Goal: Task Accomplishment & Management: Use online tool/utility

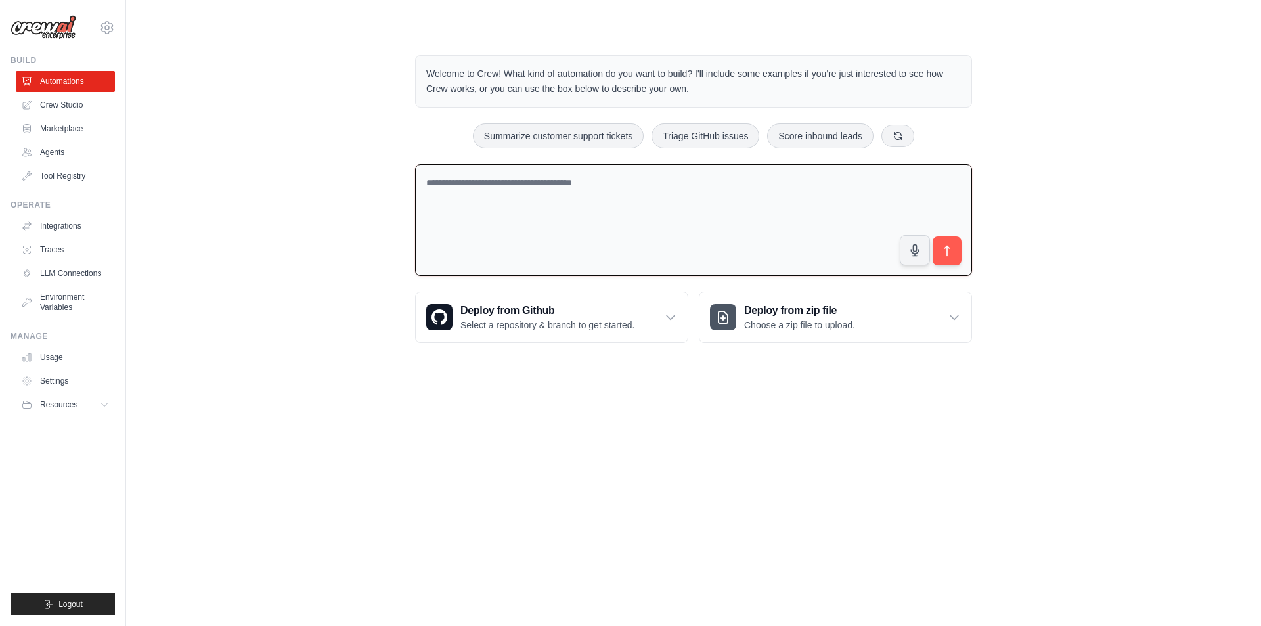
click at [543, 74] on p "Welcome to Crew! What kind of automation do you want to build? I'll include som…" at bounding box center [693, 81] width 535 height 30
click at [534, 72] on p "Welcome to Crew! What kind of automation do you want to build? I'll include som…" at bounding box center [693, 81] width 535 height 30
drag, startPoint x: 734, startPoint y: 79, endPoint x: 749, endPoint y: 76, distance: 15.5
click at [737, 79] on p "Welcome to Crew! What kind of automation do you want to build? I'll include som…" at bounding box center [693, 81] width 535 height 30
click at [751, 76] on p "Welcome to Crew! What kind of automation do you want to build? I'll include som…" at bounding box center [693, 81] width 535 height 30
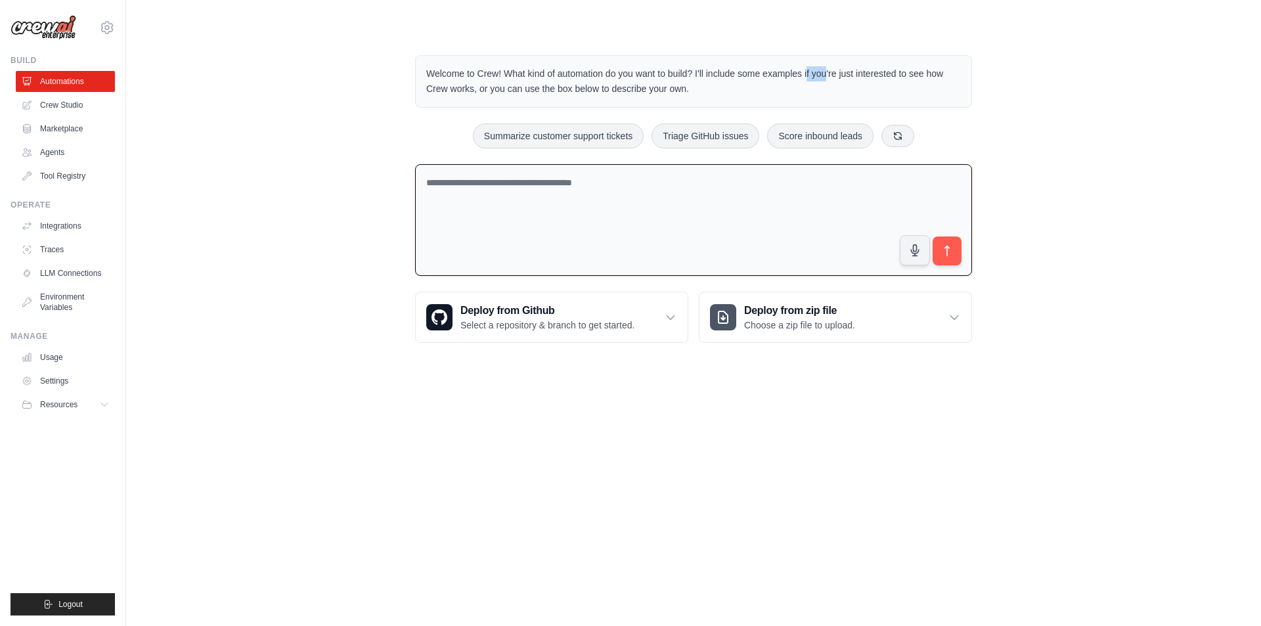
click at [751, 76] on p "Welcome to Crew! What kind of automation do you want to build? I'll include som…" at bounding box center [693, 81] width 535 height 30
drag, startPoint x: 856, startPoint y: 76, endPoint x: 928, endPoint y: 77, distance: 71.6
click at [904, 77] on p "Welcome to Crew! What kind of automation do you want to build? I'll include som…" at bounding box center [693, 81] width 535 height 30
click at [928, 77] on p "Welcome to Crew! What kind of automation do you want to build? I'll include som…" at bounding box center [693, 81] width 535 height 30
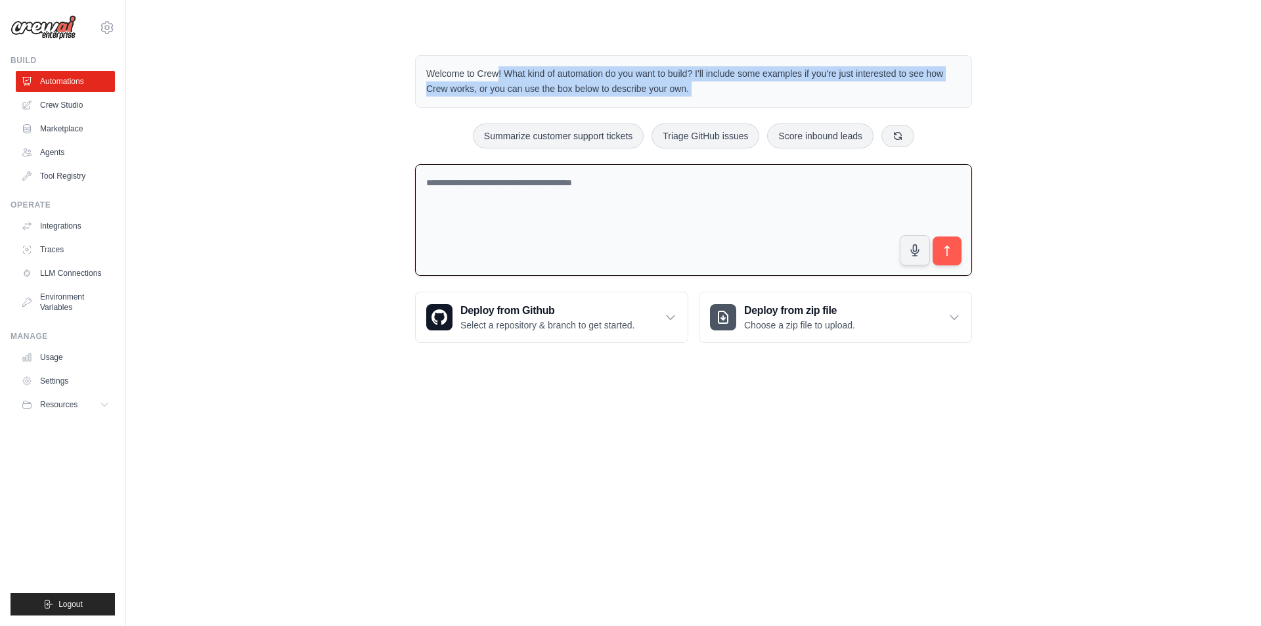
drag, startPoint x: 928, startPoint y: 77, endPoint x: 908, endPoint y: 80, distance: 20.6
click at [927, 77] on p "Welcome to Crew! What kind of automation do you want to build? I'll include som…" at bounding box center [693, 81] width 535 height 30
click at [843, 89] on p "Welcome to Crew! What kind of automation do you want to build? I'll include som…" at bounding box center [693, 81] width 535 height 30
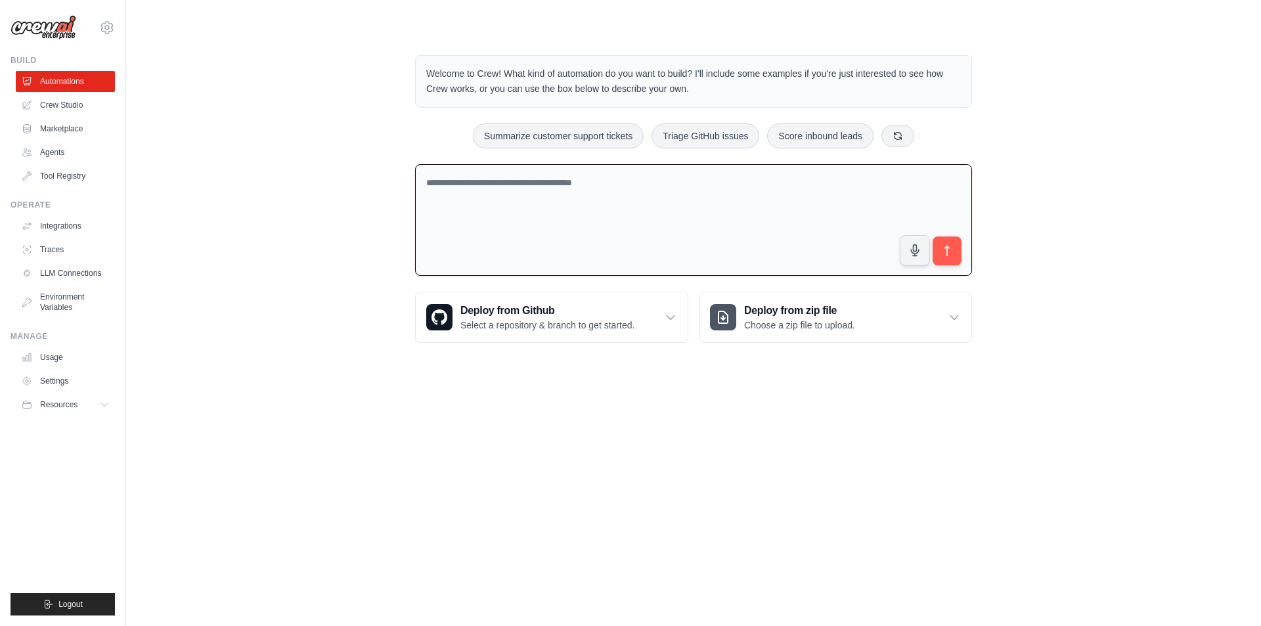
drag, startPoint x: 581, startPoint y: 91, endPoint x: 500, endPoint y: 91, distance: 80.1
click at [501, 91] on p "Welcome to Crew! What kind of automation do you want to build? I'll include som…" at bounding box center [693, 81] width 535 height 30
click at [500, 91] on p "Welcome to Crew! What kind of automation do you want to build? I'll include som…" at bounding box center [693, 81] width 535 height 30
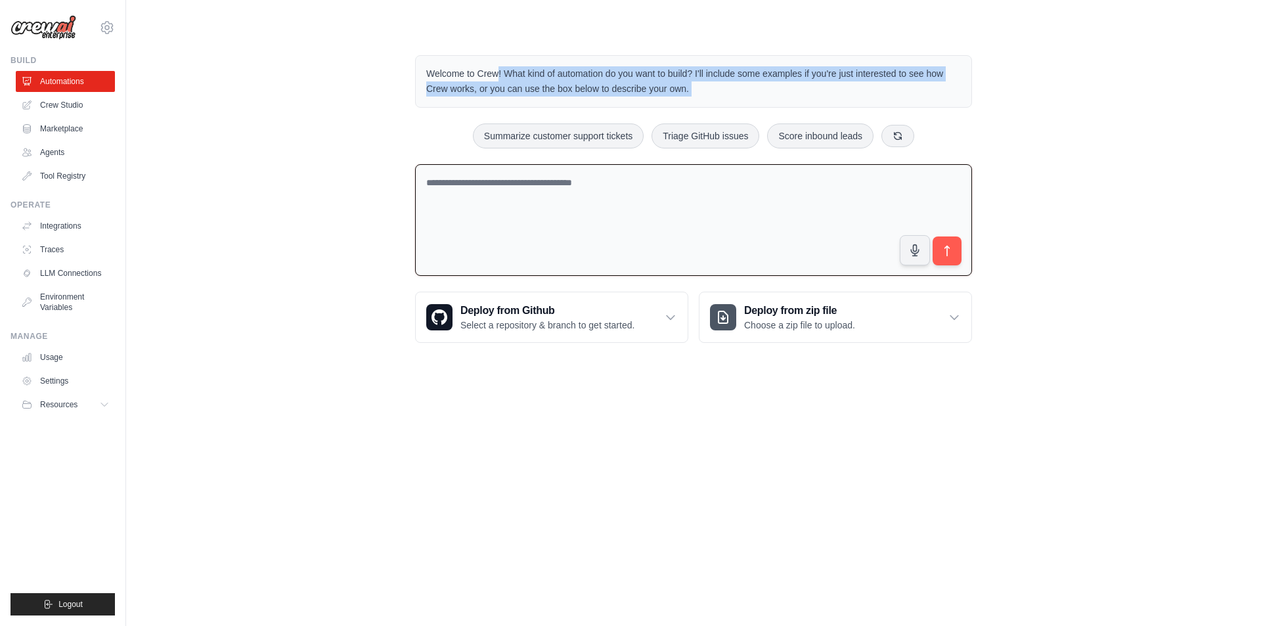
drag, startPoint x: 500, startPoint y: 91, endPoint x: 480, endPoint y: 91, distance: 20.4
click at [498, 91] on p "Welcome to Crew! What kind of automation do you want to build? I'll include som…" at bounding box center [693, 81] width 535 height 30
click at [479, 91] on p "Welcome to Crew! What kind of automation do you want to build? I'll include som…" at bounding box center [693, 81] width 535 height 30
drag, startPoint x: 479, startPoint y: 91, endPoint x: 615, endPoint y: 89, distance: 135.3
click at [613, 89] on p "Welcome to Crew! What kind of automation do you want to build? I'll include som…" at bounding box center [693, 81] width 535 height 30
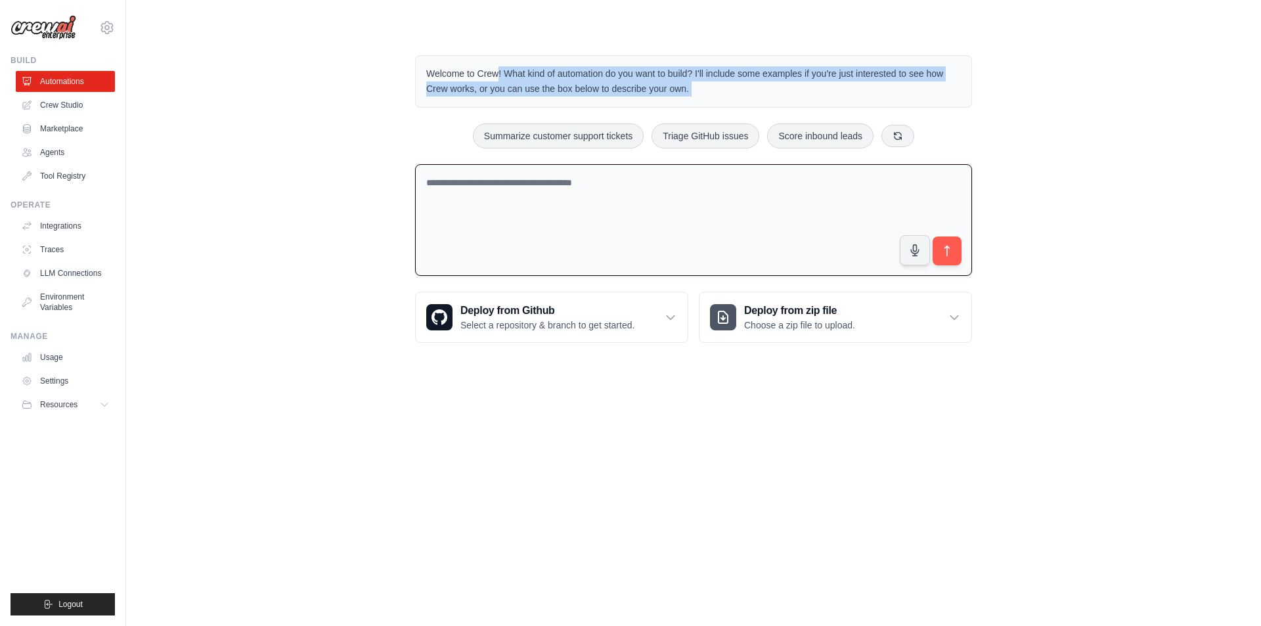
click at [615, 89] on p "Welcome to Crew! What kind of automation do you want to build? I'll include som…" at bounding box center [693, 81] width 535 height 30
drag, startPoint x: 727, startPoint y: 70, endPoint x: 810, endPoint y: 90, distance: 85.2
click at [782, 90] on p "Welcome to Crew! What kind of automation do you want to build? I'll include som…" at bounding box center [693, 81] width 535 height 30
click at [845, 85] on p "Welcome to Crew! What kind of automation do you want to build? I'll include som…" at bounding box center [693, 81] width 535 height 30
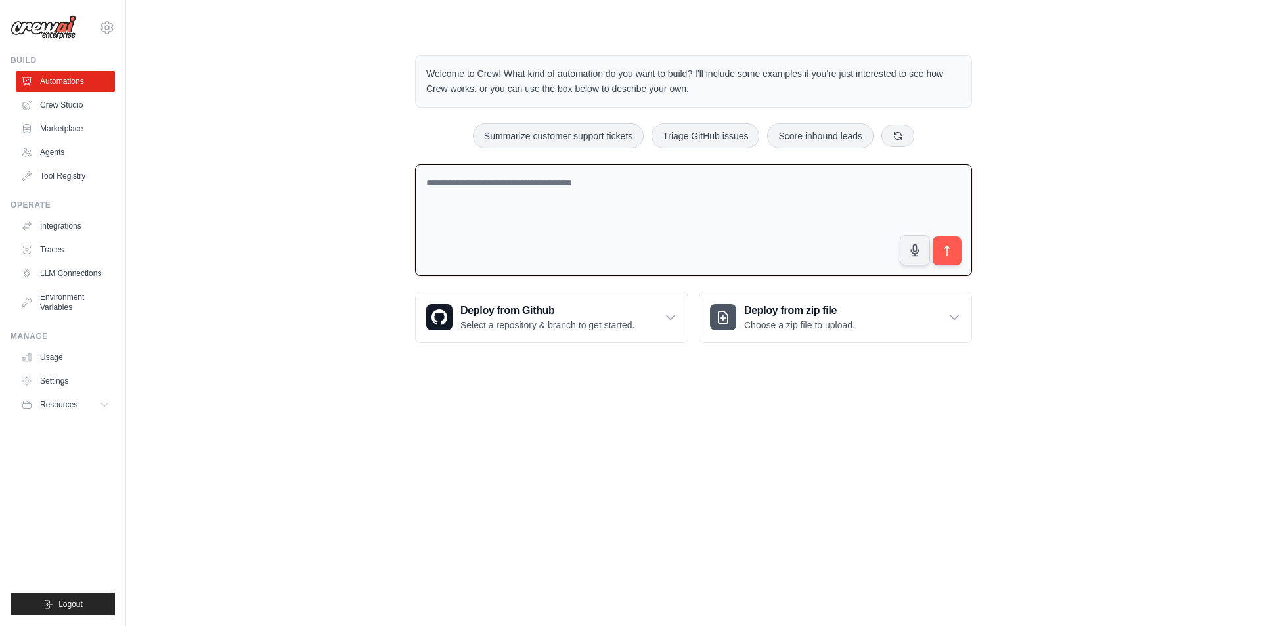
click at [248, 171] on div "Welcome to Crew! What kind of automation do you want to build? I'll include som…" at bounding box center [693, 199] width 1093 height 330
click at [657, 205] on textarea at bounding box center [693, 220] width 557 height 112
click at [549, 200] on textarea at bounding box center [693, 220] width 557 height 112
drag, startPoint x: 284, startPoint y: 148, endPoint x: 575, endPoint y: 198, distance: 294.5
click at [286, 148] on div "Welcome to Crew! What kind of automation do you want to build? I'll include som…" at bounding box center [693, 199] width 1093 height 330
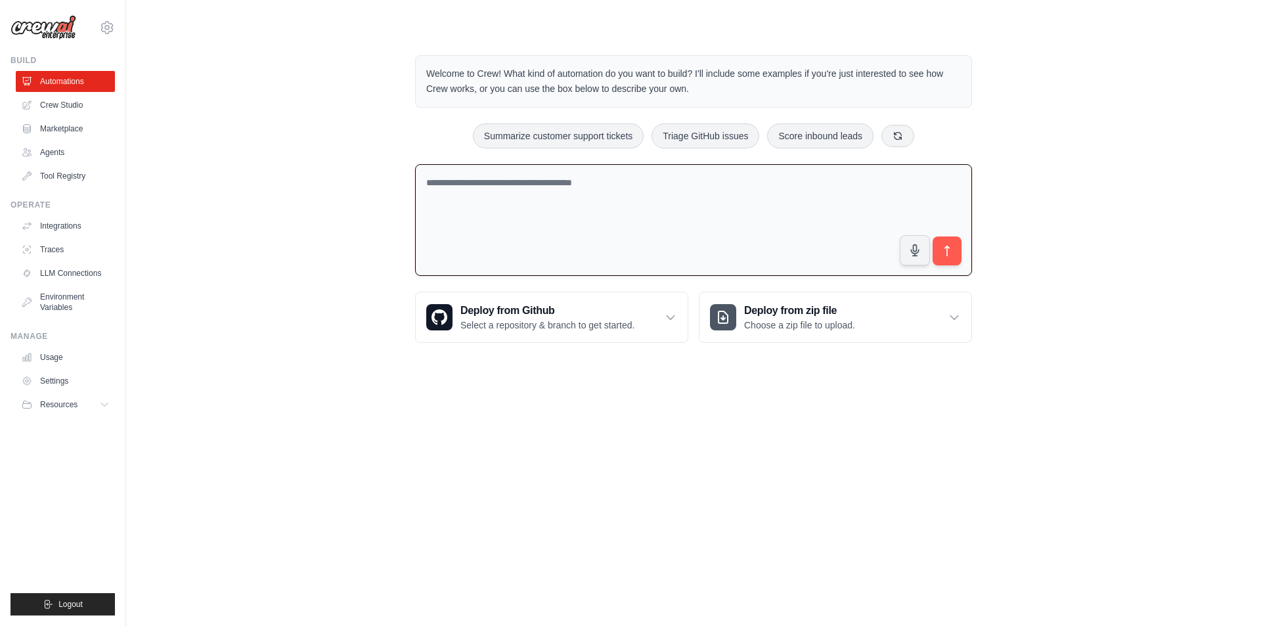
click at [565, 198] on textarea at bounding box center [693, 220] width 557 height 112
drag, startPoint x: 341, startPoint y: 179, endPoint x: 475, endPoint y: 191, distance: 134.5
click at [344, 178] on div "Welcome to Crew! What kind of automation do you want to build? I'll include som…" at bounding box center [693, 199] width 1093 height 330
click at [550, 194] on textarea at bounding box center [693, 220] width 557 height 112
click at [343, 179] on div "Welcome to Crew! What kind of automation do you want to build? I'll include som…" at bounding box center [693, 199] width 1093 height 330
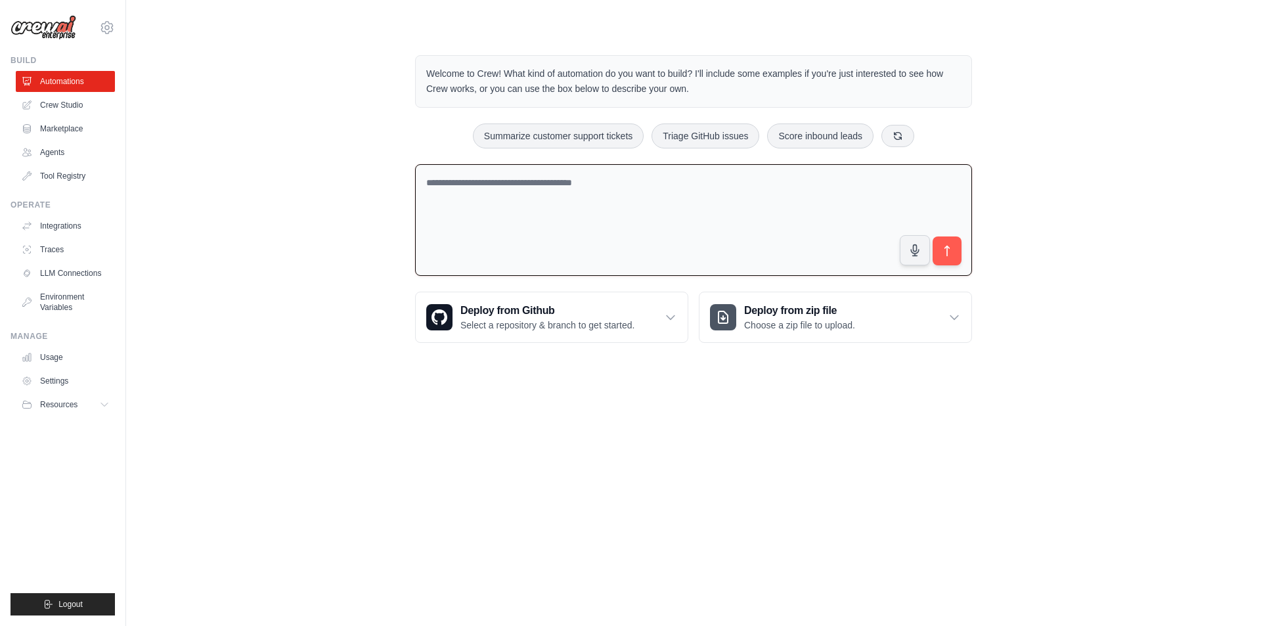
click at [556, 195] on textarea at bounding box center [693, 220] width 557 height 112
click at [317, 195] on div "Welcome to Crew! What kind of automation do you want to build? I'll include som…" at bounding box center [693, 199] width 1093 height 330
click at [71, 133] on link "Marketplace" at bounding box center [66, 128] width 99 height 21
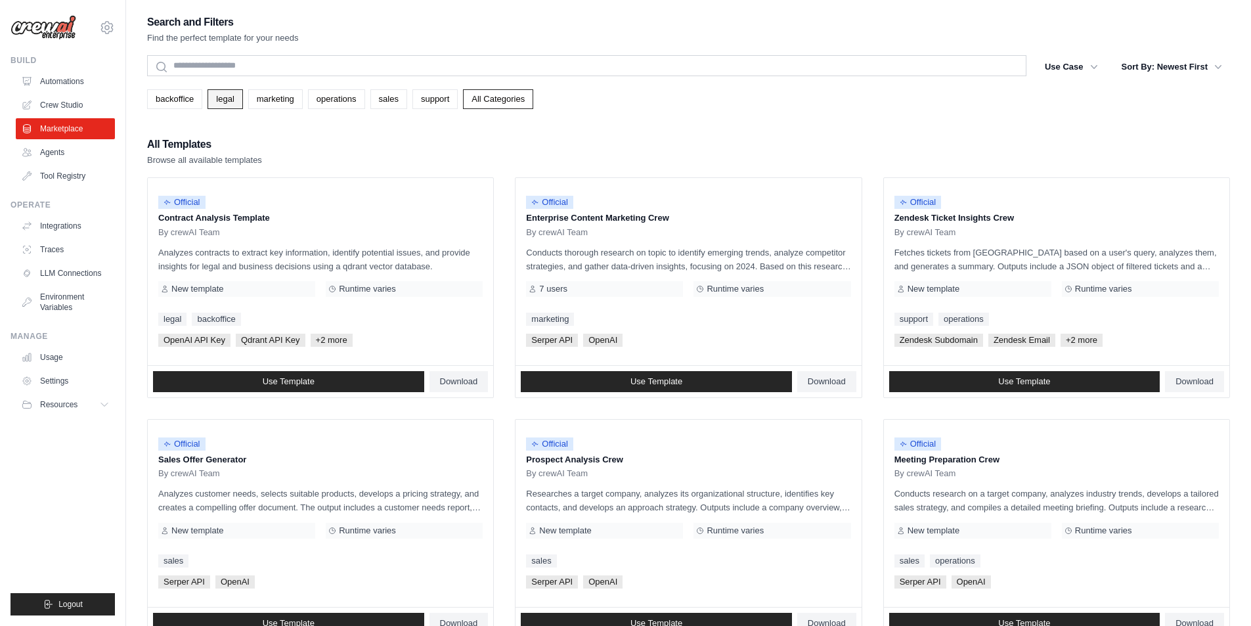
click at [223, 100] on link "legal" at bounding box center [225, 99] width 35 height 20
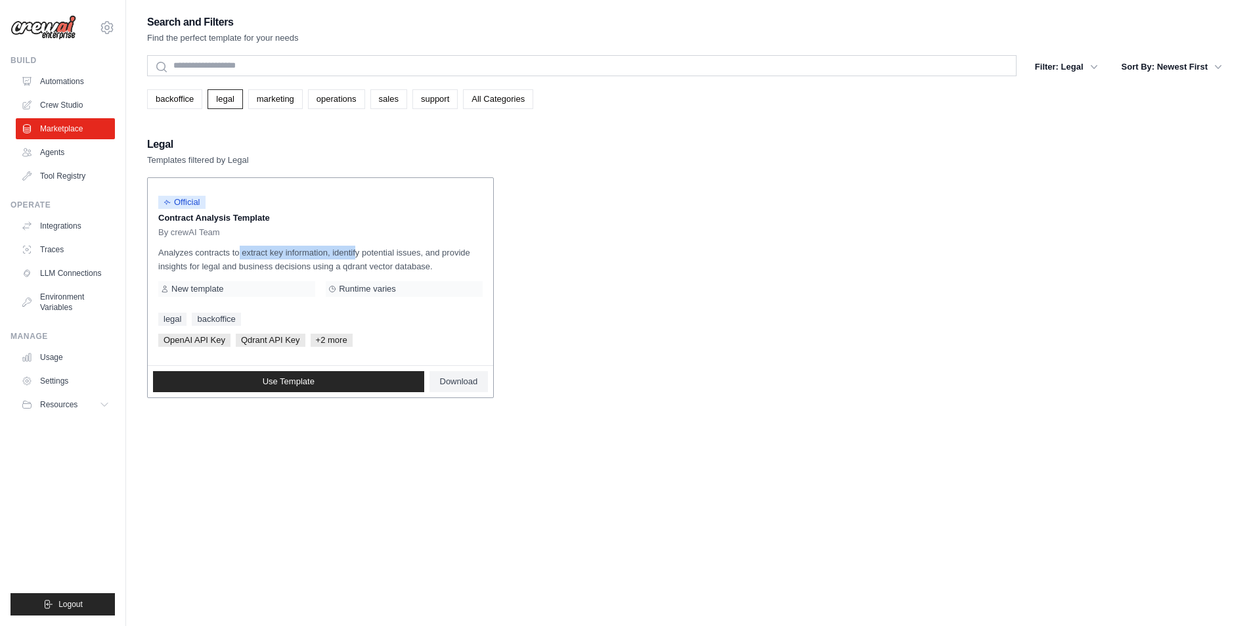
drag, startPoint x: 209, startPoint y: 255, endPoint x: 331, endPoint y: 256, distance: 121.5
click at [330, 256] on p "Analyzes contracts to extract key information, identify potential issues, and p…" at bounding box center [320, 260] width 324 height 28
click at [344, 257] on p "Analyzes contracts to extract key information, identify potential issues, and p…" at bounding box center [320, 260] width 324 height 28
click at [345, 257] on p "Analyzes contracts to extract key information, identify potential issues, and p…" at bounding box center [320, 260] width 324 height 28
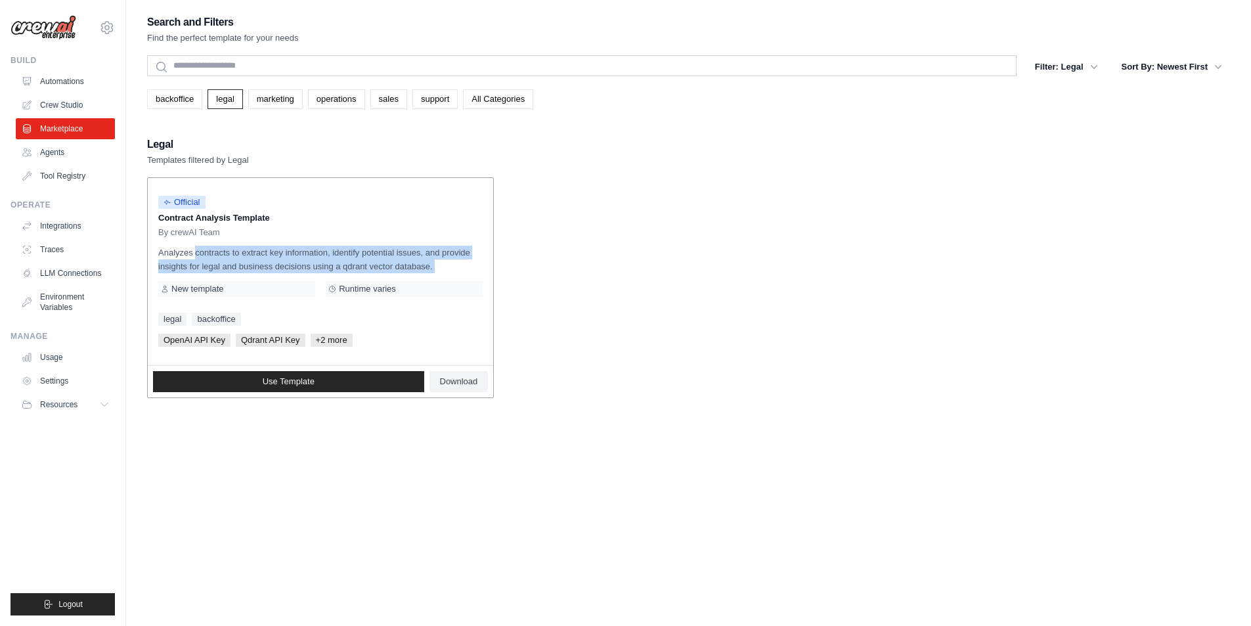
click at [363, 271] on p "Analyzes contracts to extract key information, identify potential issues, and p…" at bounding box center [320, 260] width 324 height 28
drag, startPoint x: 363, startPoint y: 271, endPoint x: 230, endPoint y: 258, distance: 133.9
click at [232, 258] on p "Analyzes contracts to extract key information, identify potential issues, and p…" at bounding box center [320, 260] width 324 height 28
click at [230, 258] on p "Analyzes contracts to extract key information, identify potential issues, and p…" at bounding box center [320, 260] width 324 height 28
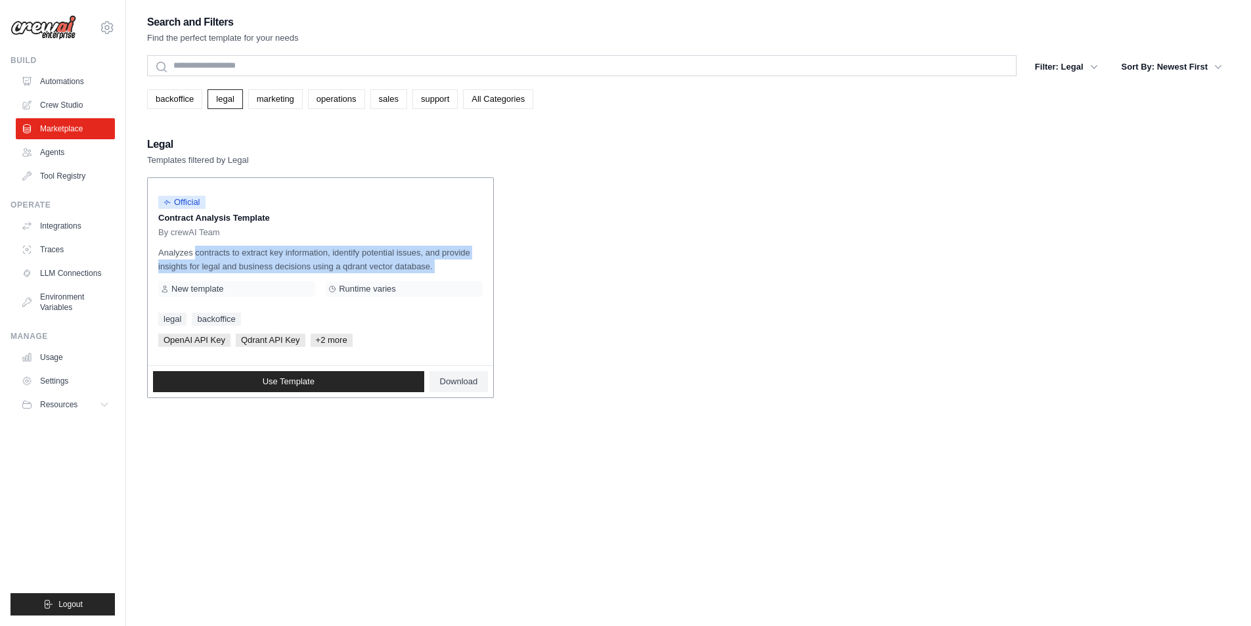
click at [230, 258] on p "Analyzes contracts to extract key information, identify potential issues, and p…" at bounding box center [320, 260] width 324 height 28
click at [270, 240] on div "Official Contract Analysis Template By crewAI Team Analyzes contracts to extrac…" at bounding box center [320, 271] width 345 height 187
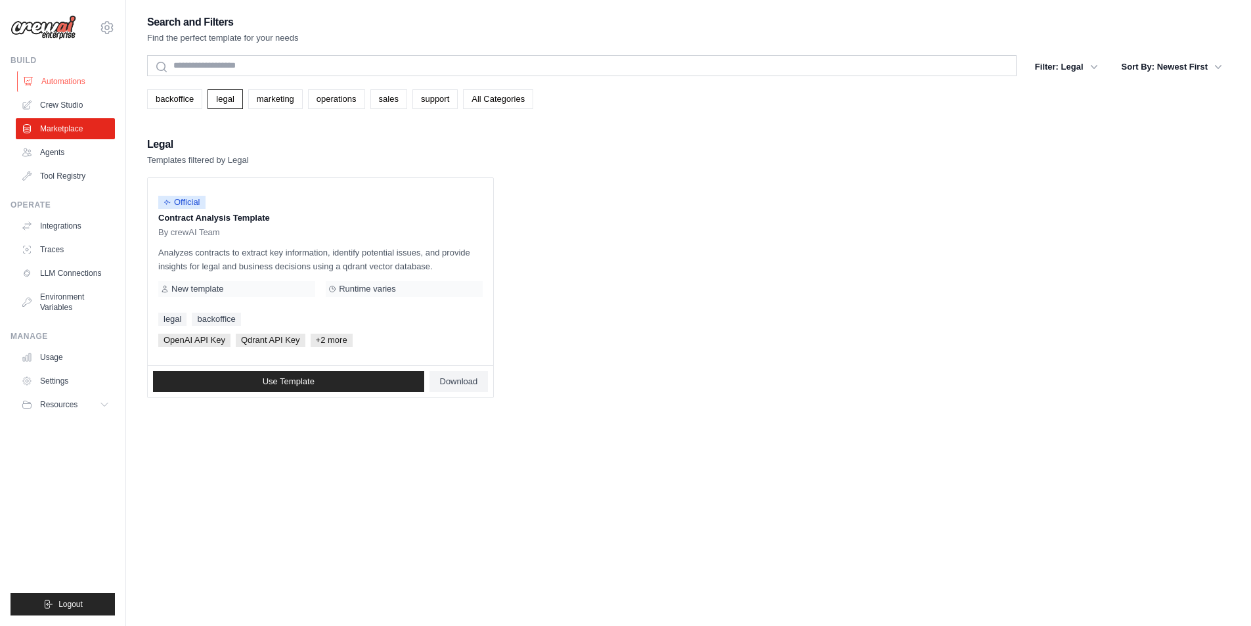
click at [68, 75] on link "Automations" at bounding box center [66, 81] width 99 height 21
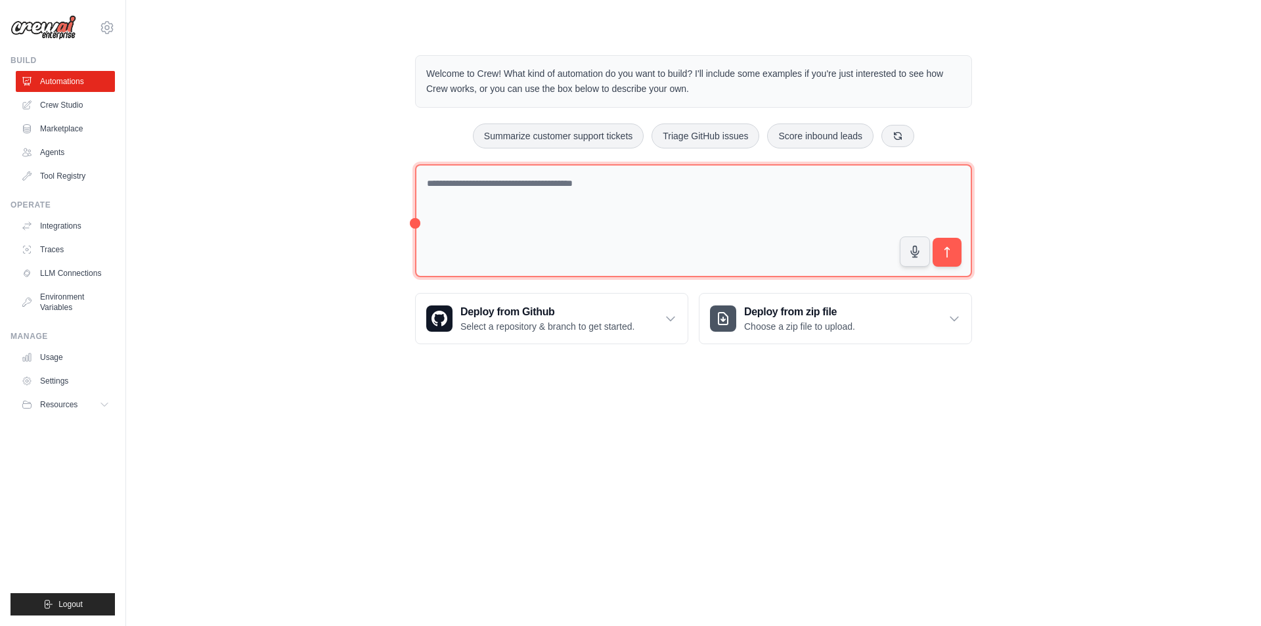
click at [530, 214] on textarea at bounding box center [693, 221] width 557 height 114
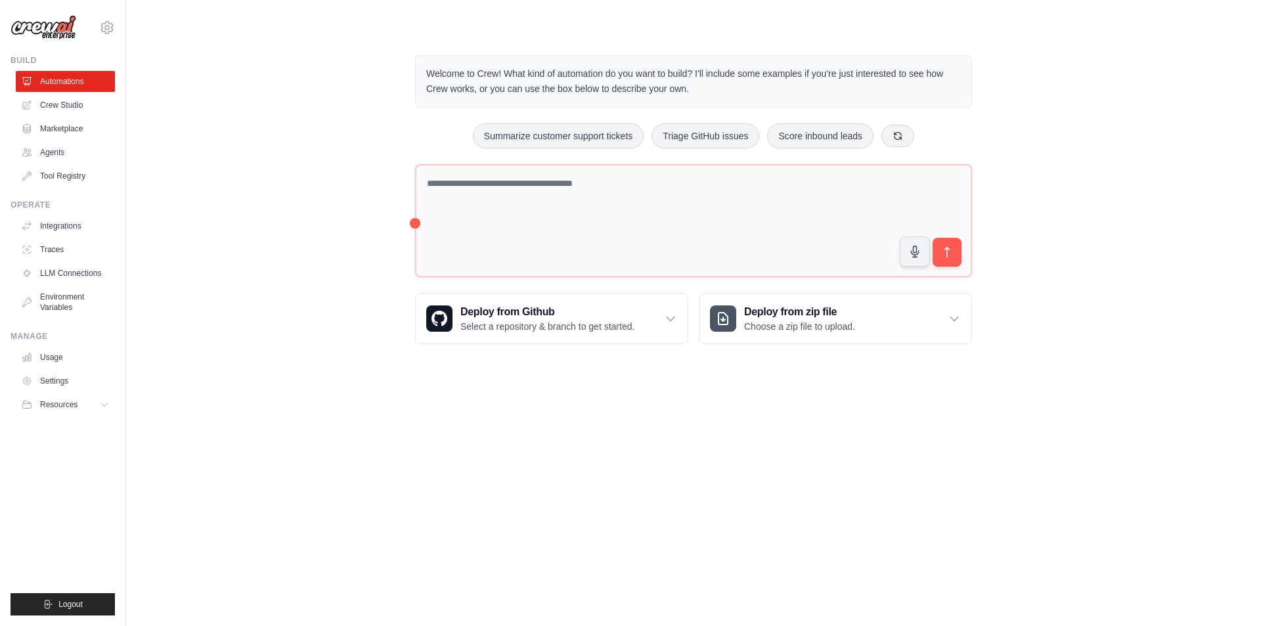
click at [303, 169] on div "Welcome to Crew! What kind of automation do you want to build? I'll include som…" at bounding box center [693, 199] width 1093 height 331
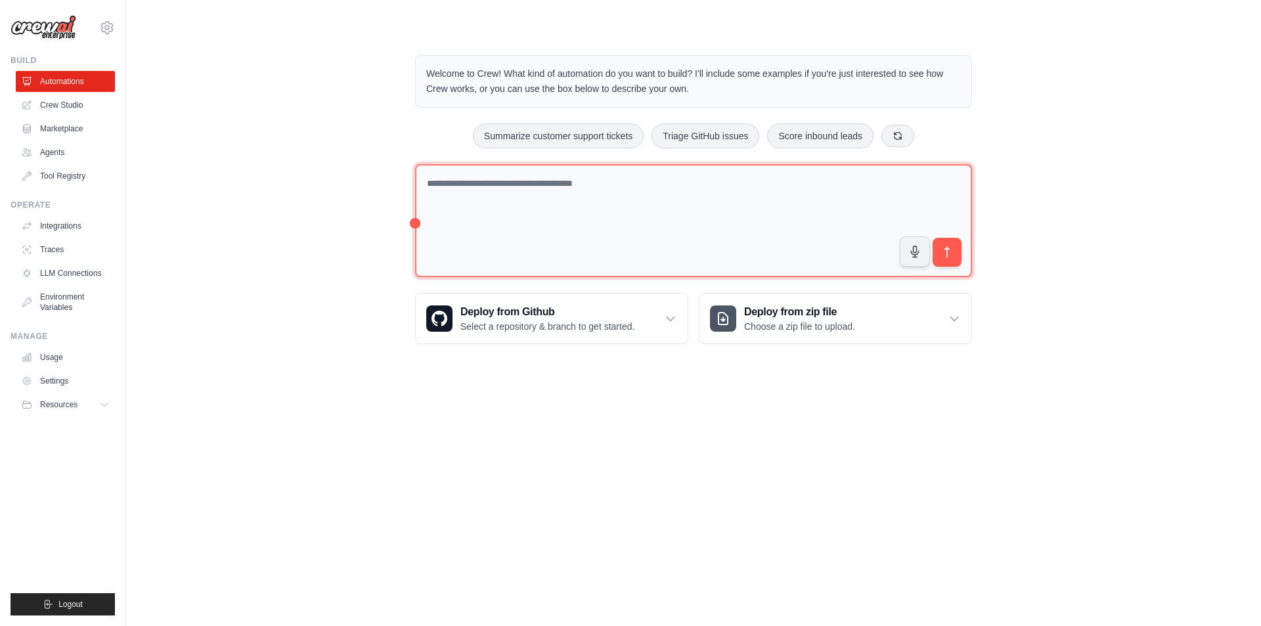
drag, startPoint x: 535, startPoint y: 201, endPoint x: 408, endPoint y: 186, distance: 128.2
click at [533, 202] on textarea at bounding box center [693, 221] width 557 height 114
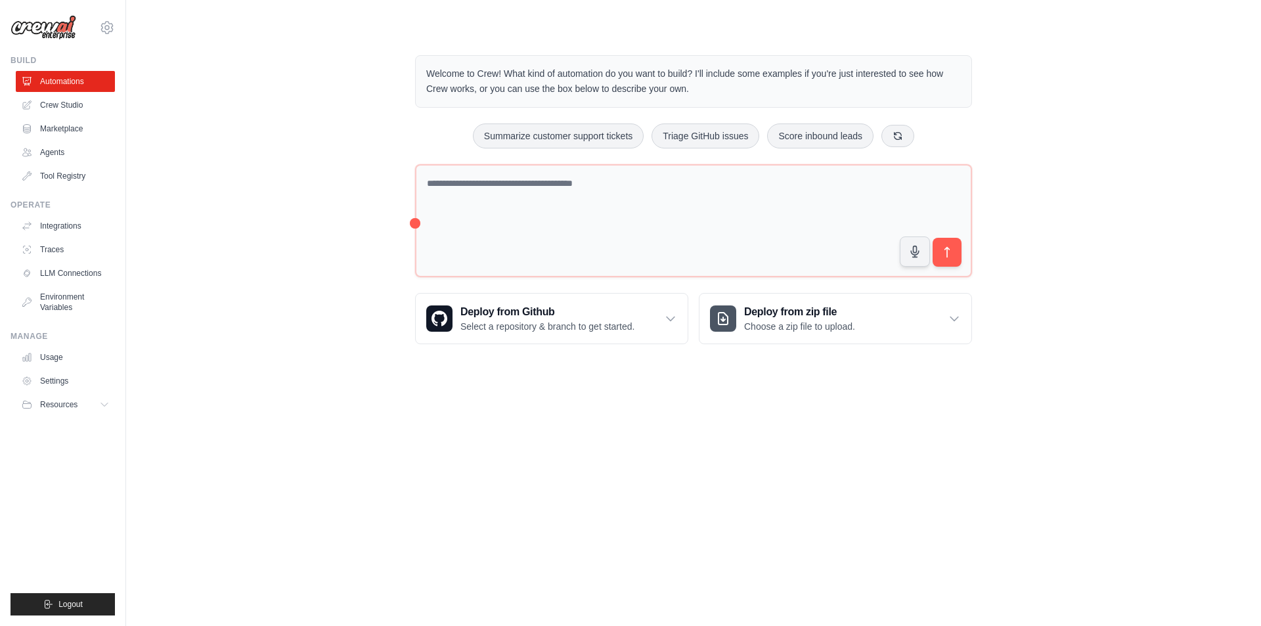
click at [367, 183] on div "Welcome to Crew! What kind of automation do you want to build? I'll include som…" at bounding box center [693, 199] width 1093 height 331
click at [281, 111] on div "Welcome to Crew! What kind of automation do you want to build? I'll include som…" at bounding box center [693, 199] width 1093 height 331
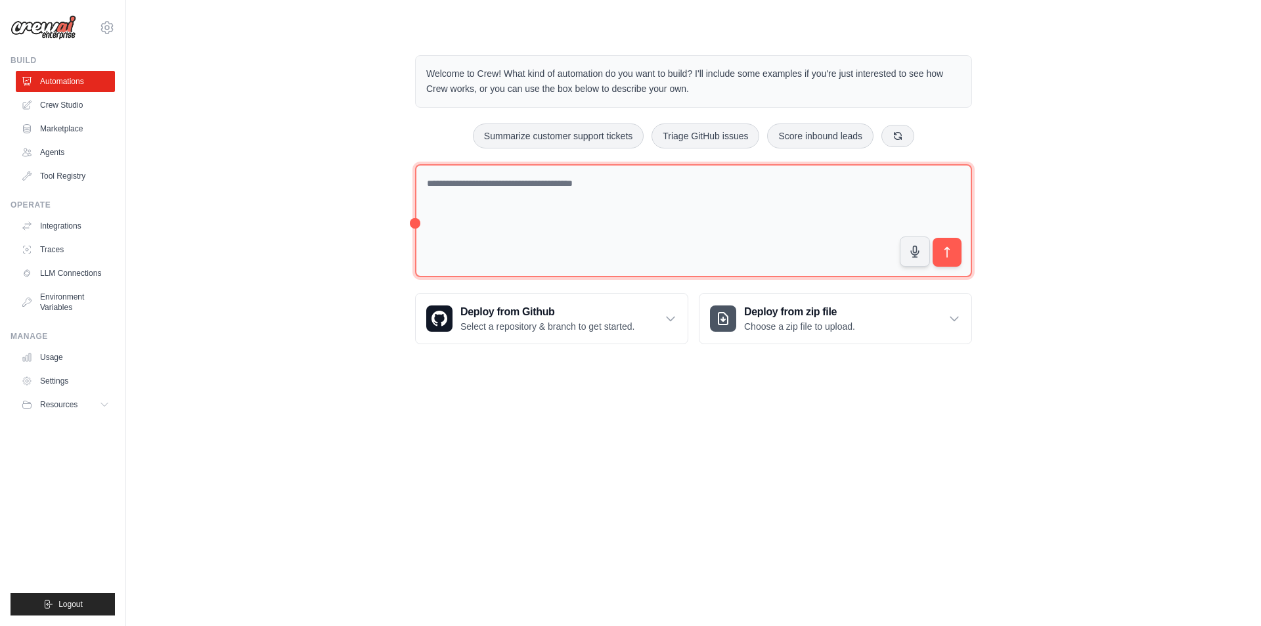
click at [680, 219] on textarea at bounding box center [693, 221] width 557 height 114
click at [769, 209] on textarea at bounding box center [693, 221] width 557 height 114
click at [627, 234] on textarea at bounding box center [693, 221] width 557 height 114
click at [627, 233] on textarea at bounding box center [693, 221] width 557 height 114
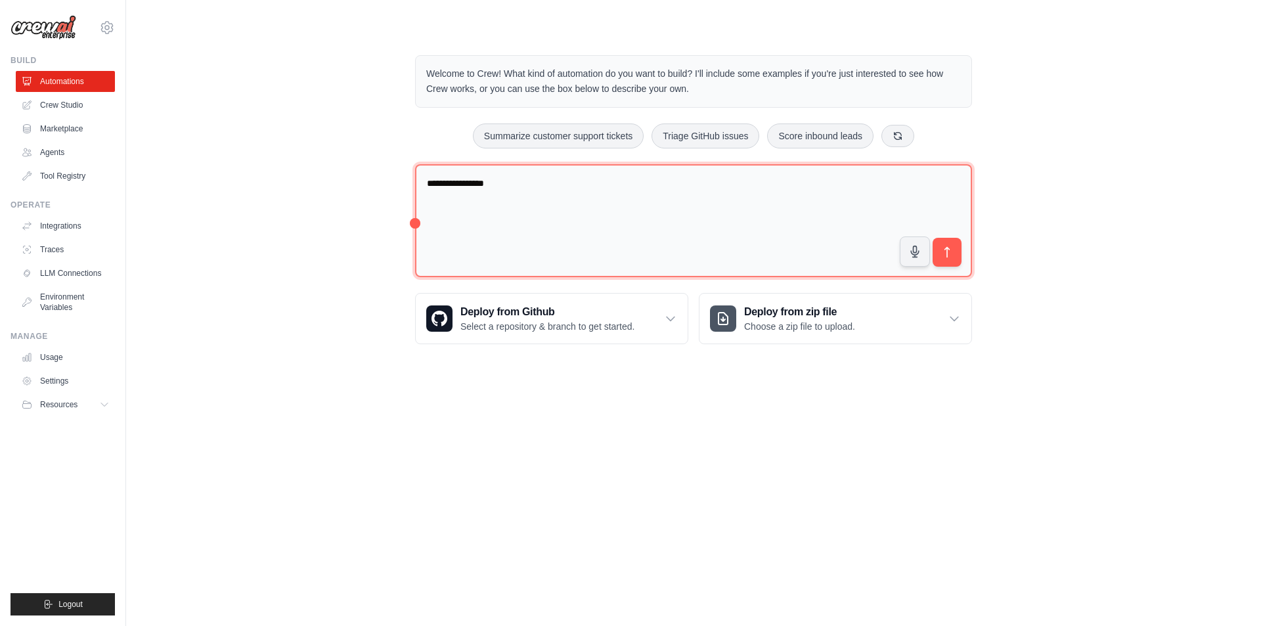
type textarea "**********"
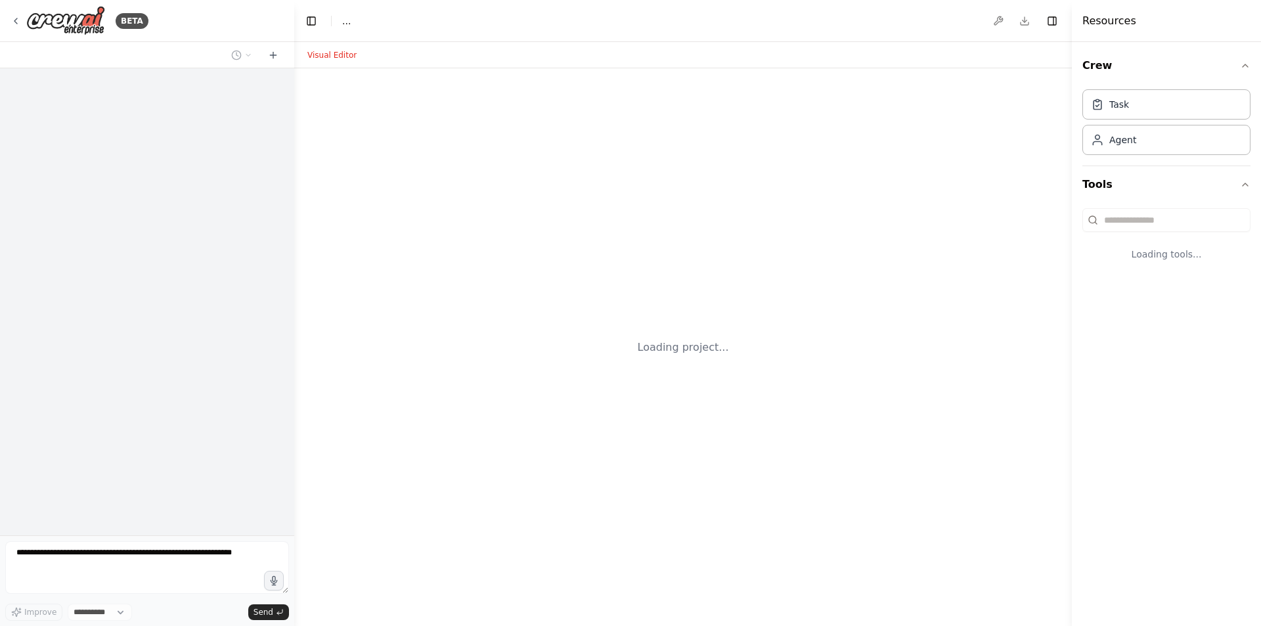
select select "****"
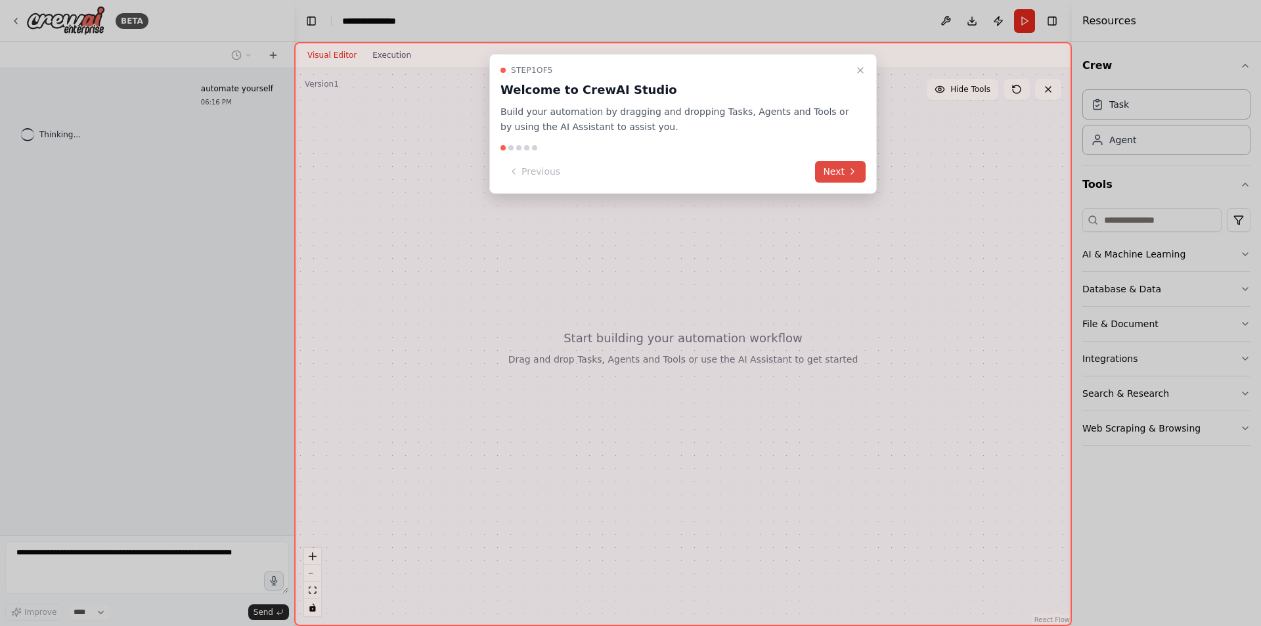
click at [843, 171] on button "Next" at bounding box center [840, 172] width 51 height 22
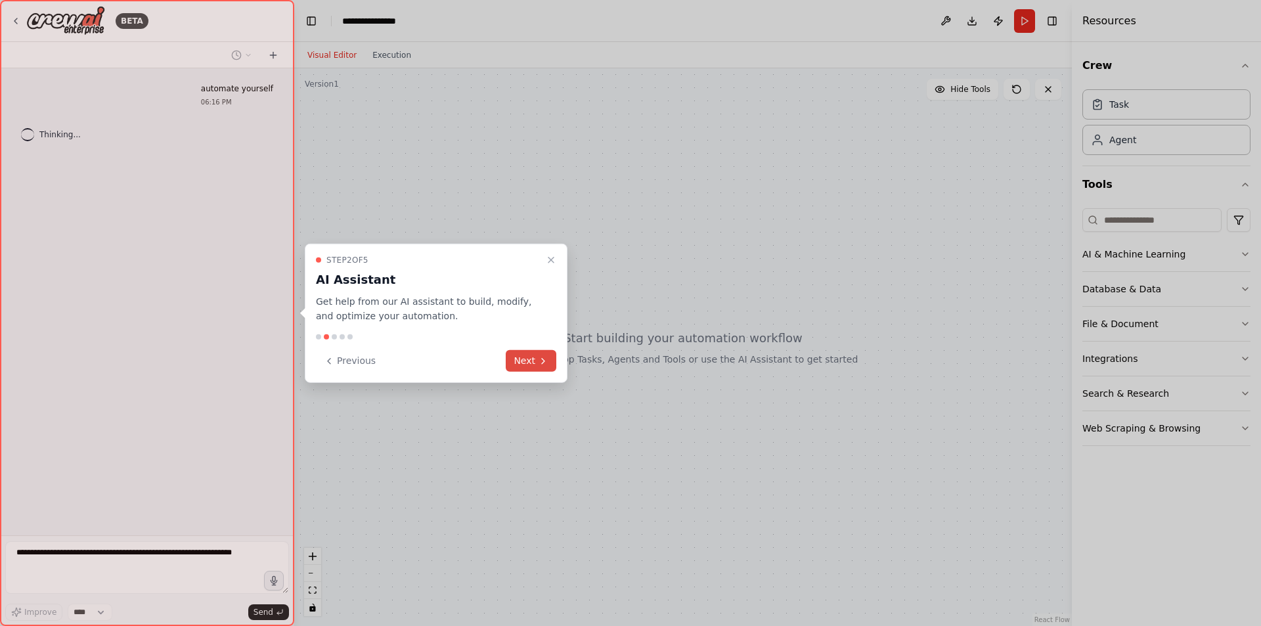
click at [535, 357] on button "Next" at bounding box center [531, 361] width 51 height 22
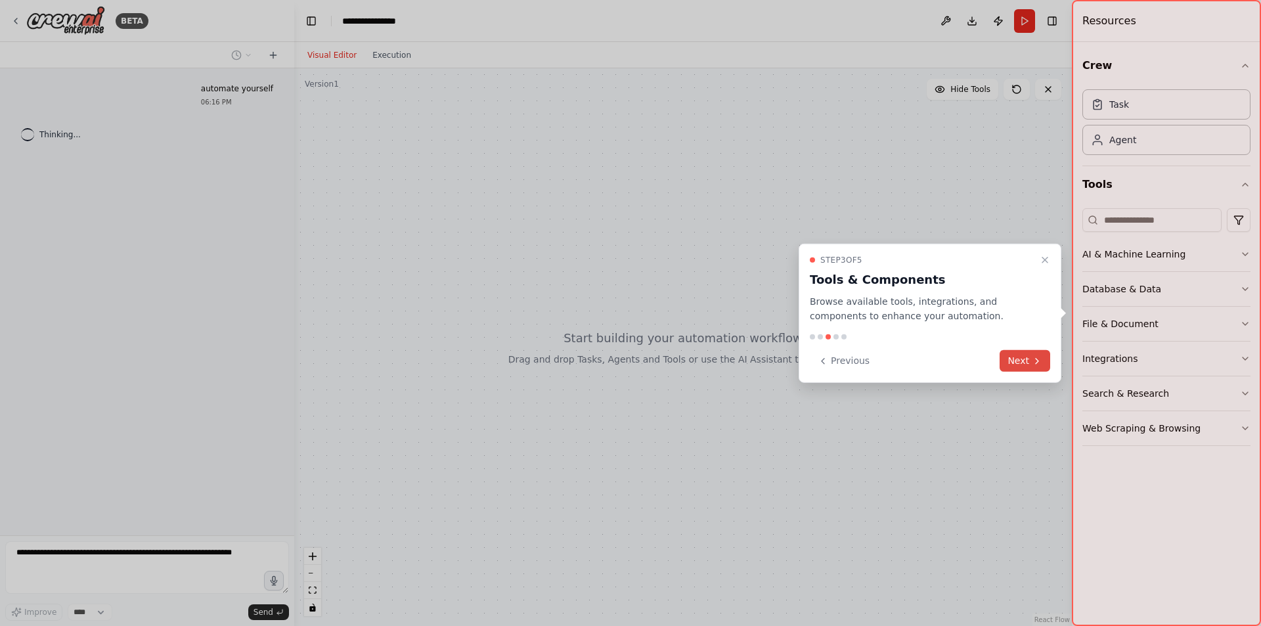
click at [1032, 357] on icon at bounding box center [1037, 360] width 11 height 11
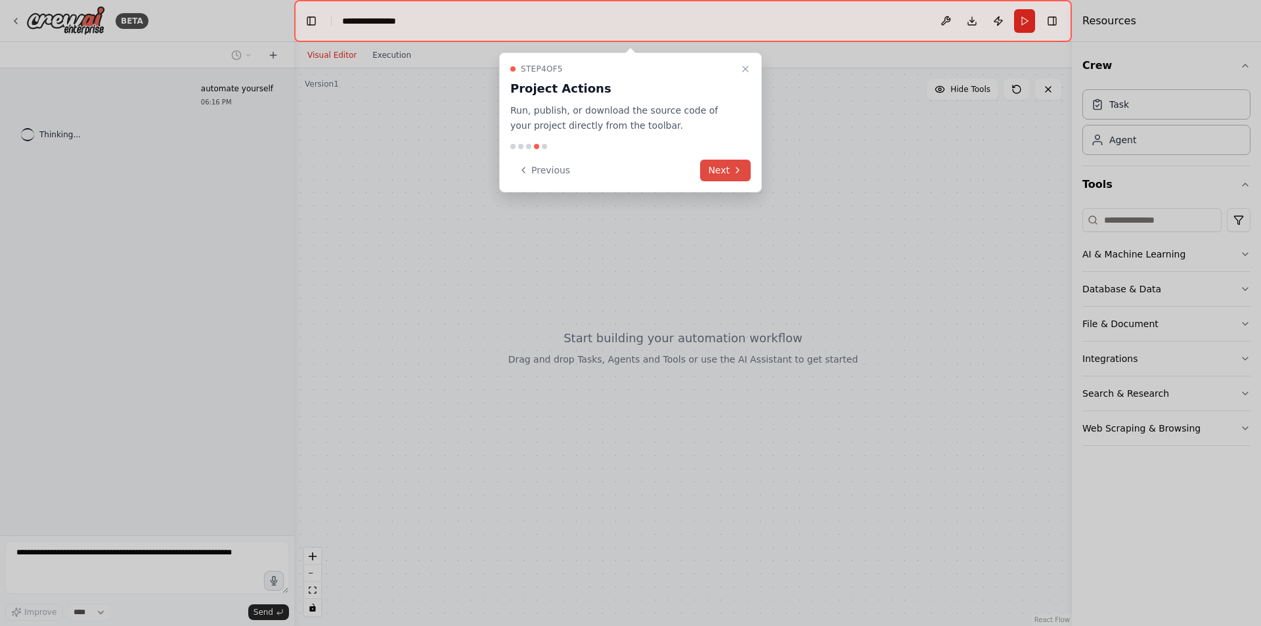
click at [709, 170] on button "Next" at bounding box center [725, 171] width 51 height 22
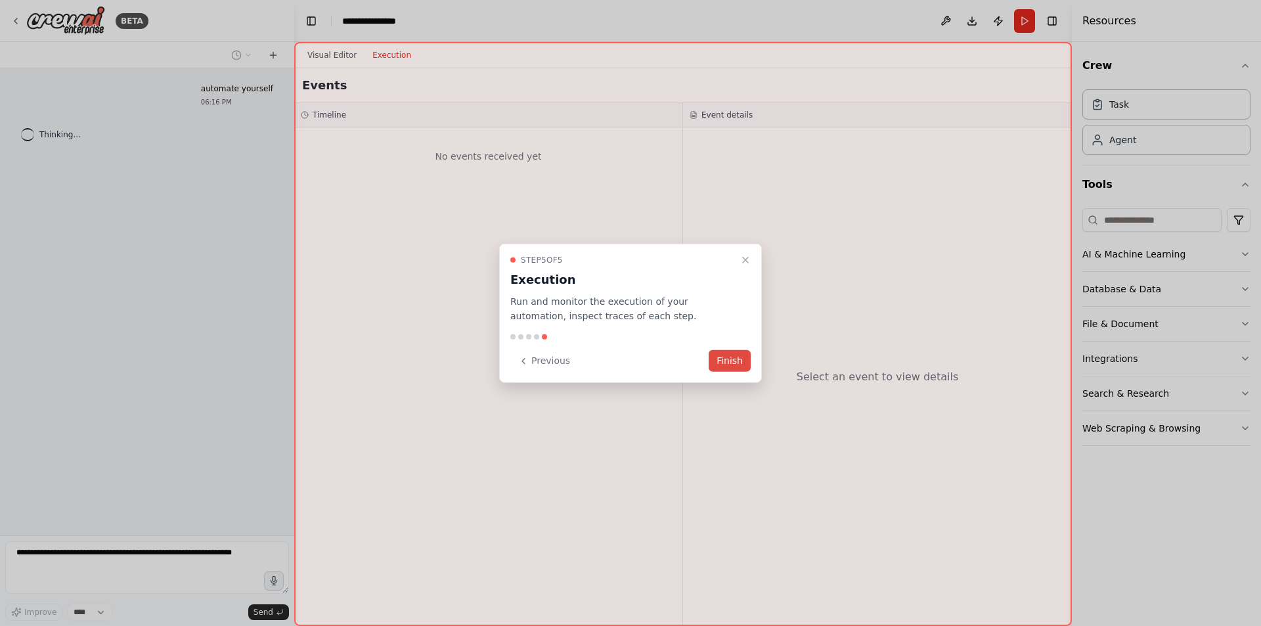
click at [731, 359] on button "Finish" at bounding box center [730, 361] width 42 height 22
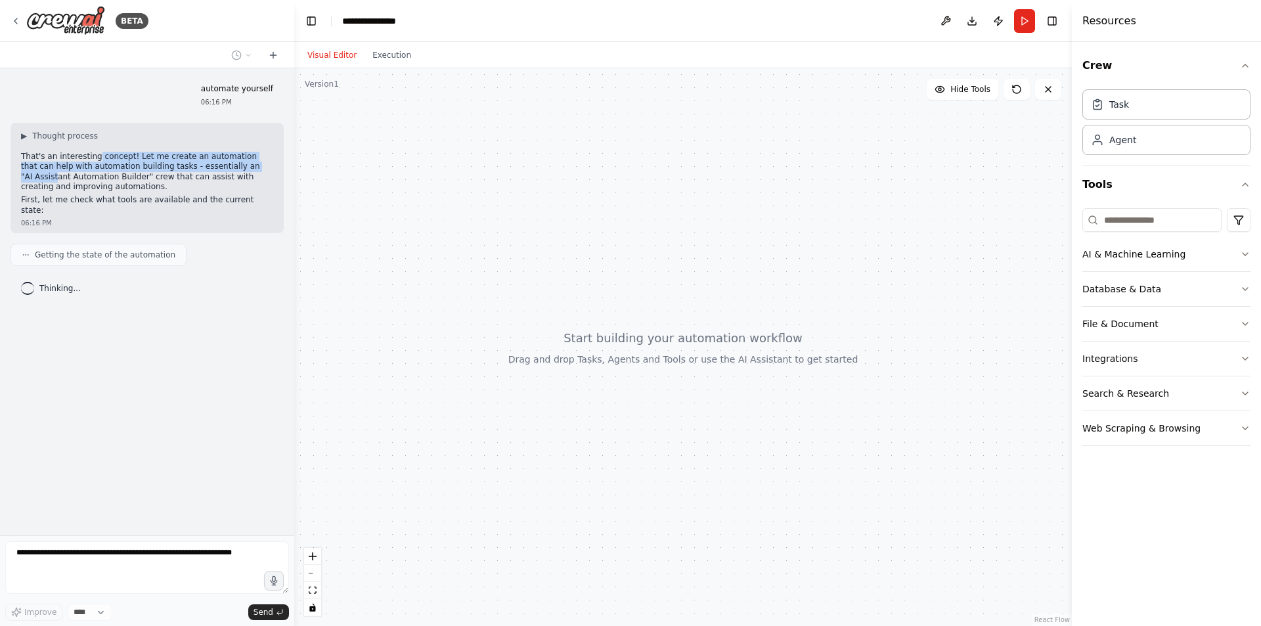
click at [242, 170] on p "That's an interesting concept! Let me create an automation that can help with a…" at bounding box center [147, 172] width 252 height 41
click at [206, 169] on p "That's an interesting concept! Let me create an automation that can help with a…" at bounding box center [147, 172] width 252 height 41
click at [234, 169] on p "That's an interesting concept! Let me create an automation that can help with a…" at bounding box center [147, 172] width 252 height 41
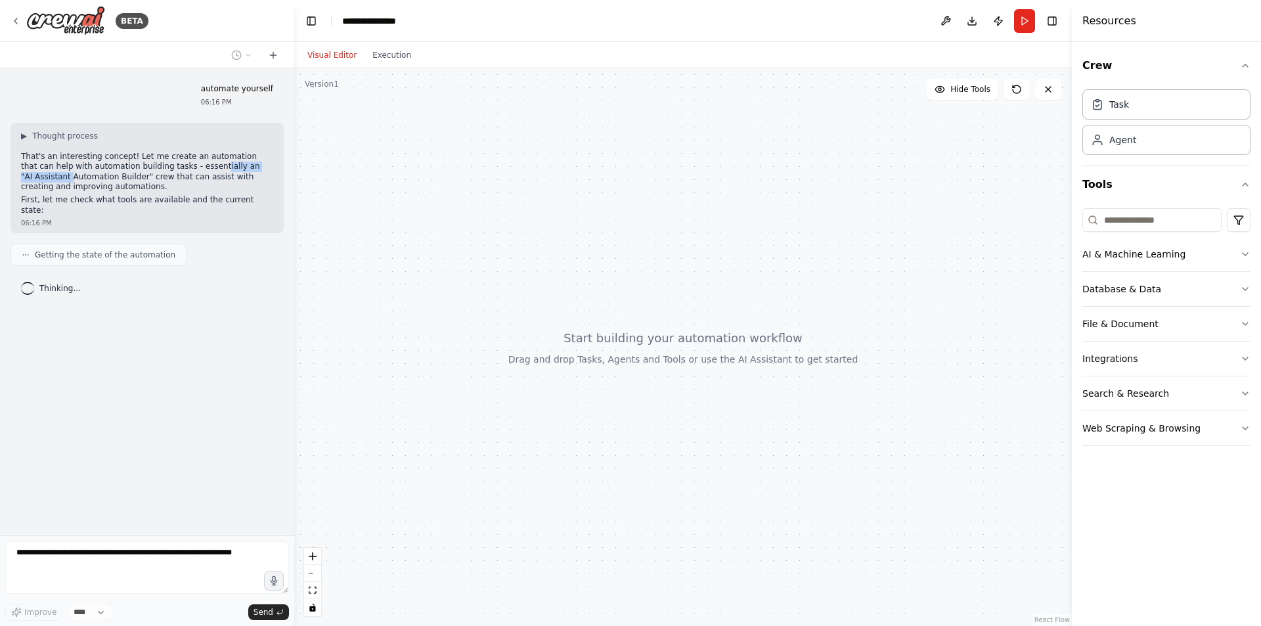
click at [112, 167] on p "That's an interesting concept! Let me create an automation that can help with a…" at bounding box center [147, 172] width 252 height 41
click at [93, 170] on p "That's an interesting concept! Let me create an automation that can help with a…" at bounding box center [147, 172] width 252 height 41
drag, startPoint x: 93, startPoint y: 170, endPoint x: 164, endPoint y: 170, distance: 70.9
click at [146, 171] on p "That's an interesting concept! Let me create an automation that can help with a…" at bounding box center [147, 172] width 252 height 41
click at [164, 170] on p "That's an interesting concept! Let me create an automation that can help with a…" at bounding box center [147, 172] width 252 height 41
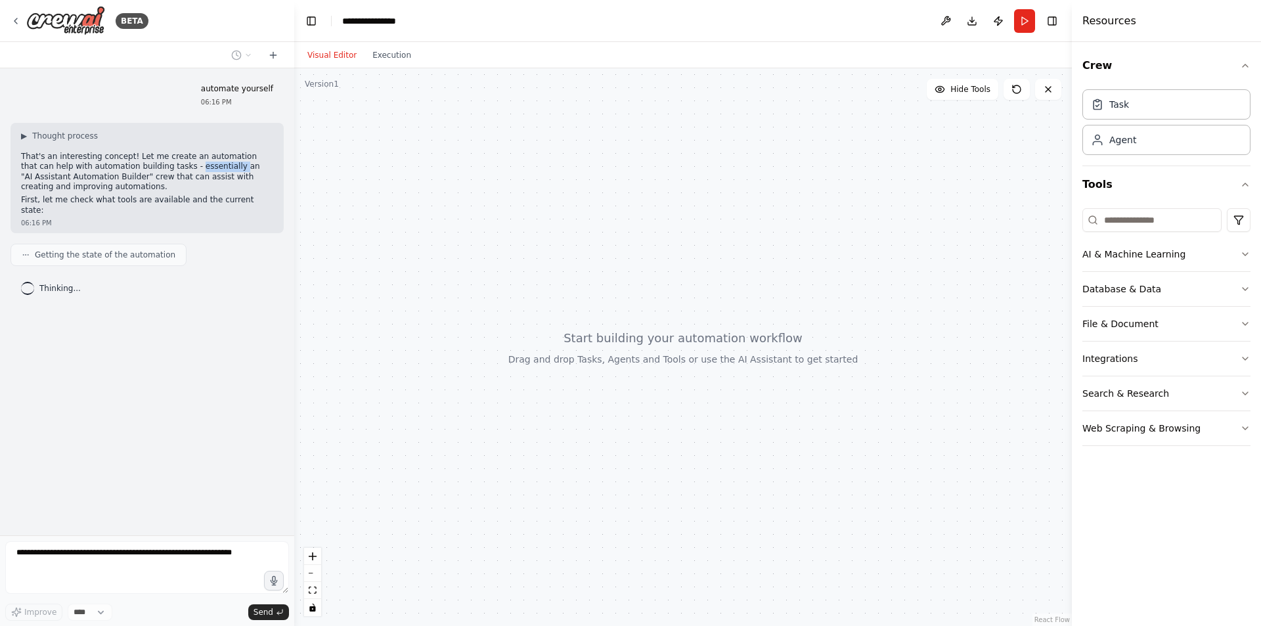
click at [164, 170] on p "That's an interesting concept! Let me create an automation that can help with a…" at bounding box center [147, 172] width 252 height 41
click at [123, 170] on p "That's an interesting concept! Let me create an automation that can help with a…" at bounding box center [147, 172] width 252 height 41
drag, startPoint x: 130, startPoint y: 169, endPoint x: 206, endPoint y: 166, distance: 75.6
click at [190, 167] on p "That's an interesting concept! Let me create an automation that can help with a…" at bounding box center [147, 172] width 252 height 41
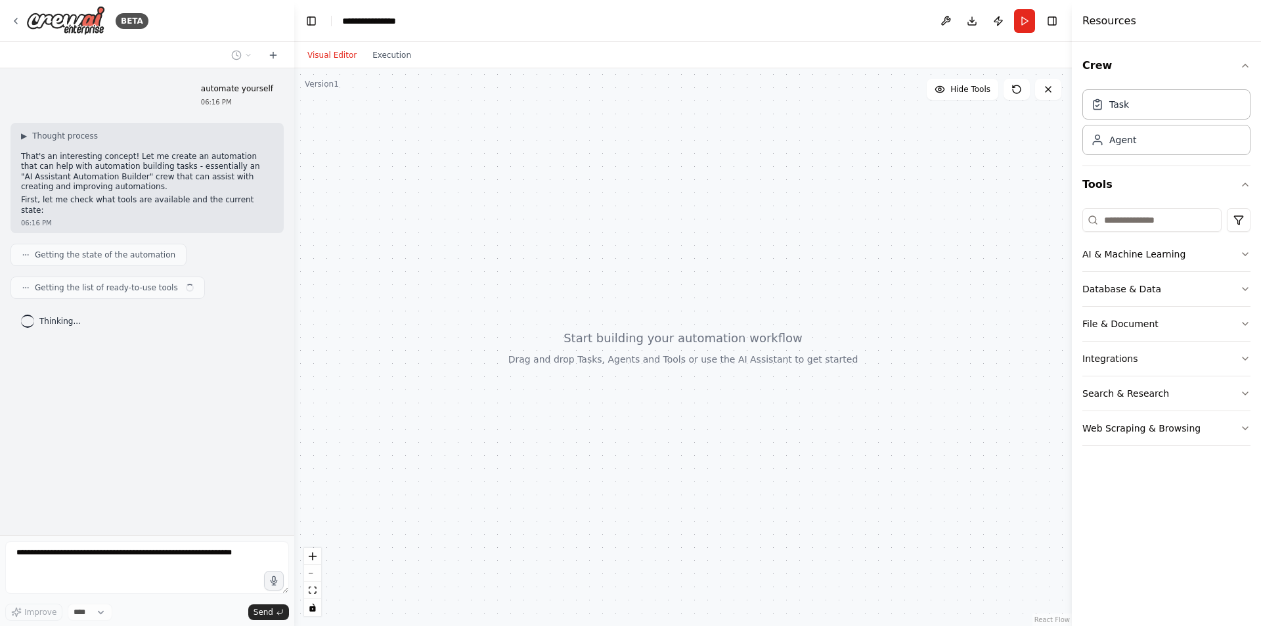
click at [206, 166] on p "That's an interesting concept! Let me create an automation that can help with a…" at bounding box center [147, 172] width 252 height 41
click at [192, 177] on p "That's an interesting concept! Let me create an automation that can help with a…" at bounding box center [147, 172] width 252 height 41
drag, startPoint x: 192, startPoint y: 177, endPoint x: 56, endPoint y: 177, distance: 136.6
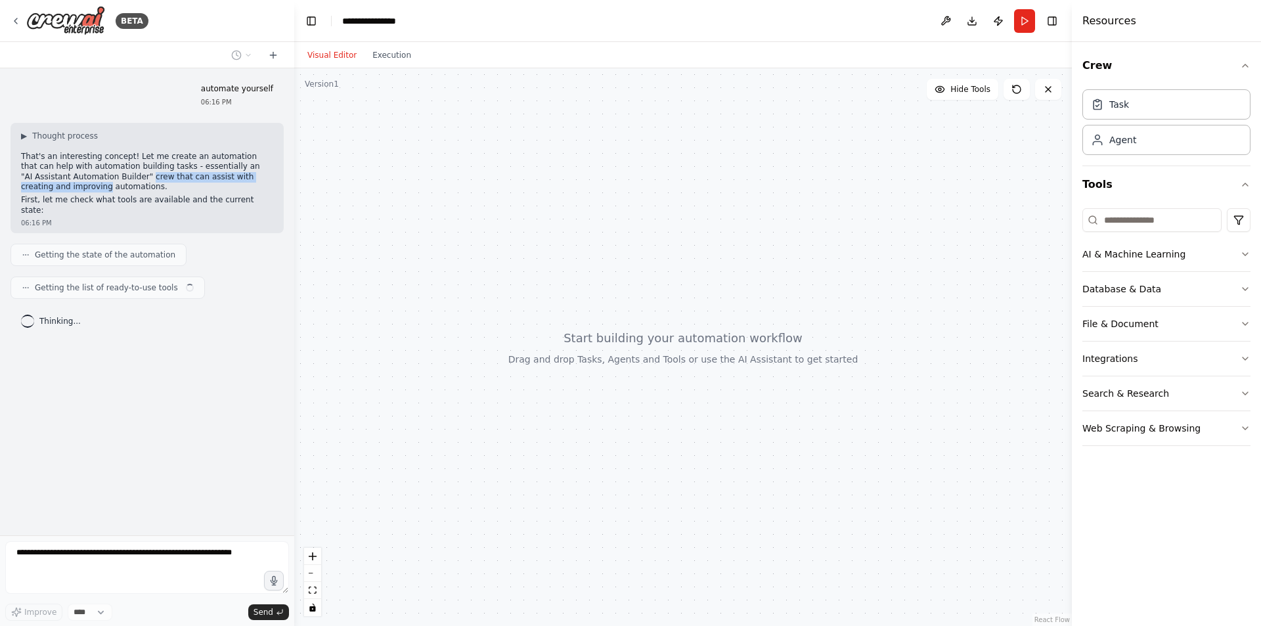
click at [56, 177] on p "That's an interesting concept! Let me create an automation that can help with a…" at bounding box center [147, 172] width 252 height 41
drag, startPoint x: 56, startPoint y: 177, endPoint x: 203, endPoint y: 177, distance: 147.1
click at [203, 177] on p "That's an interesting concept! Let me create an automation that can help with a…" at bounding box center [147, 172] width 252 height 41
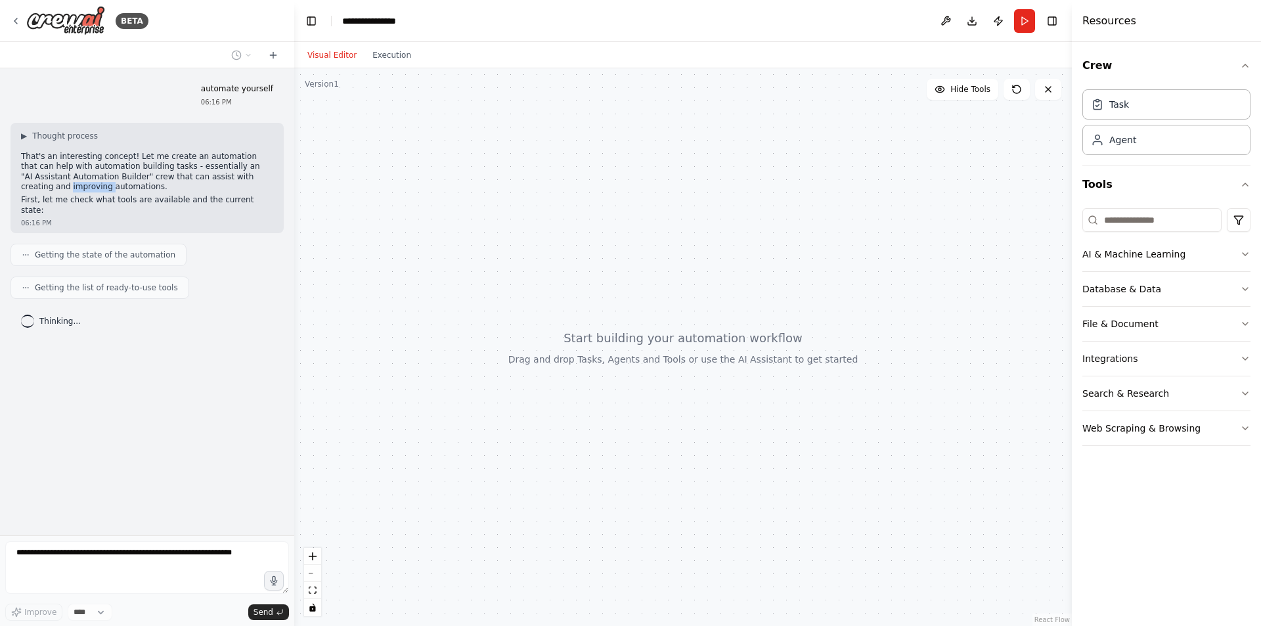
click at [203, 177] on p "That's an interesting concept! Let me create an automation that can help with a…" at bounding box center [147, 172] width 252 height 41
drag, startPoint x: 207, startPoint y: 186, endPoint x: 9, endPoint y: 180, distance: 197.8
click at [18, 180] on div "▶ Thought process That's an interesting concept! Let me create an automation th…" at bounding box center [147, 178] width 273 height 111
click at [35, 195] on p "First, let me check what tools are available and the current state:" at bounding box center [147, 205] width 252 height 20
drag, startPoint x: 148, startPoint y: 188, endPoint x: 170, endPoint y: 188, distance: 21.7
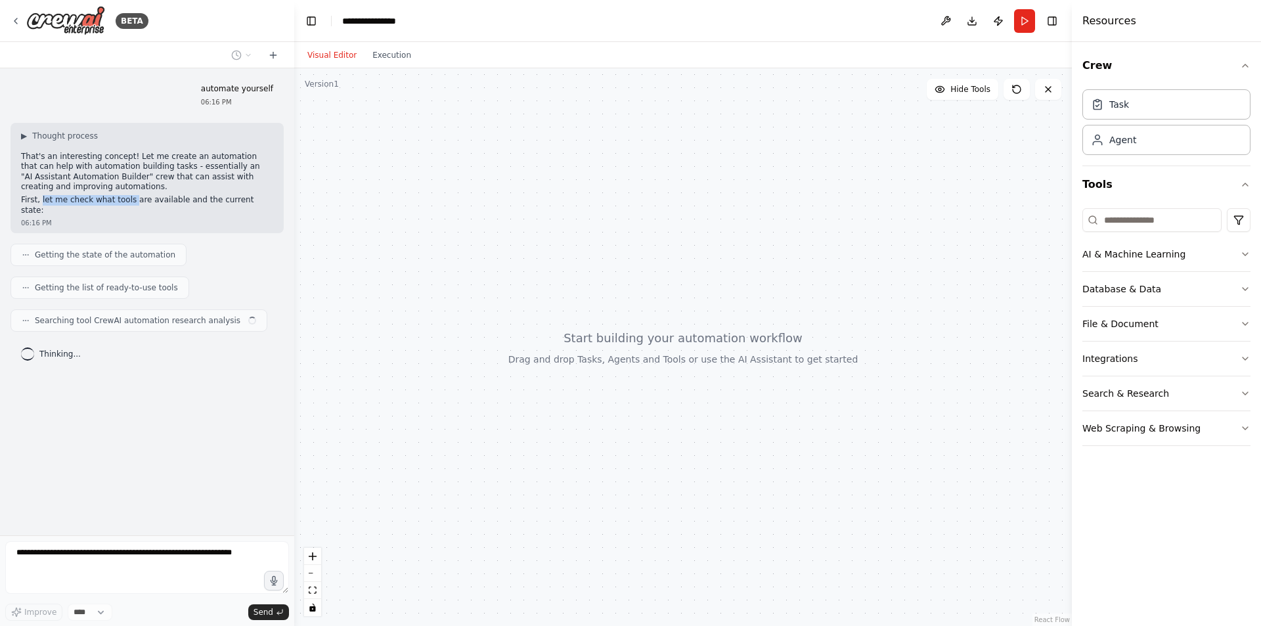
click at [159, 195] on p "First, let me check what tools are available and the current state:" at bounding box center [147, 205] width 252 height 20
click at [171, 195] on p "First, let me check what tools are available and the current state:" at bounding box center [147, 205] width 252 height 20
click at [190, 195] on p "First, let me check what tools are available and the current state:" at bounding box center [147, 205] width 252 height 20
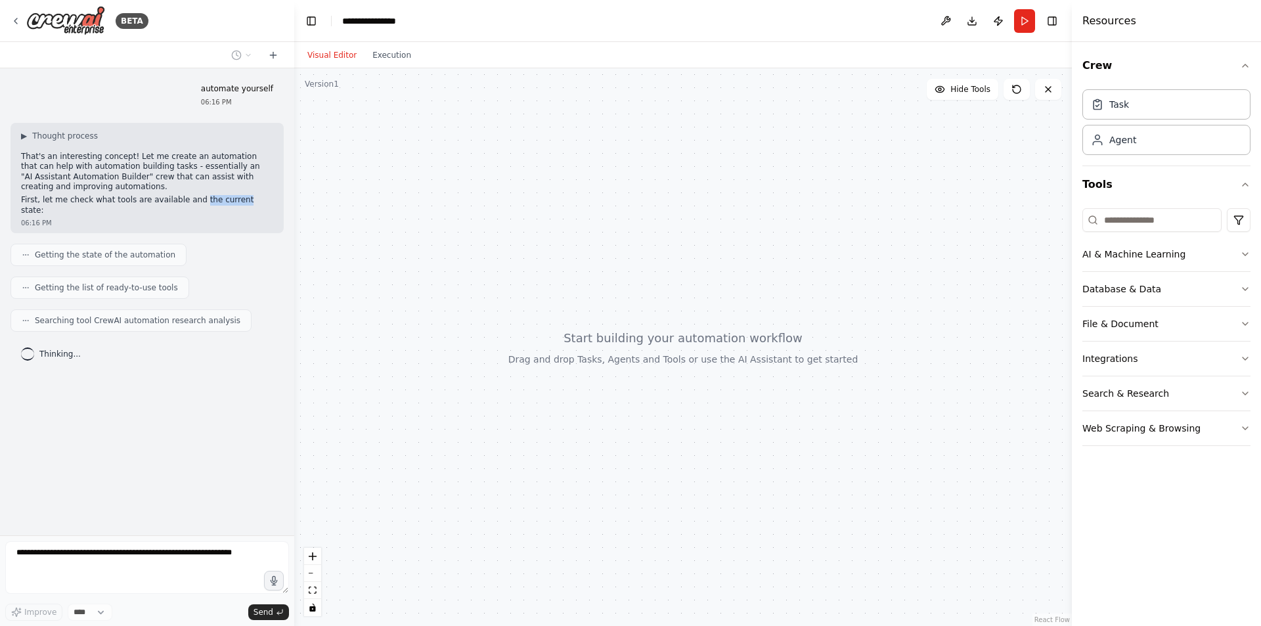
drag, startPoint x: 190, startPoint y: 188, endPoint x: 244, endPoint y: 190, distance: 53.9
click at [228, 195] on p "First, let me check what tools are available and the current state:" at bounding box center [147, 205] width 252 height 20
click at [244, 195] on p "First, let me check what tools are available and the current state:" at bounding box center [147, 205] width 252 height 20
click at [242, 195] on p "First, let me check what tools are available and the current state:" at bounding box center [147, 205] width 252 height 20
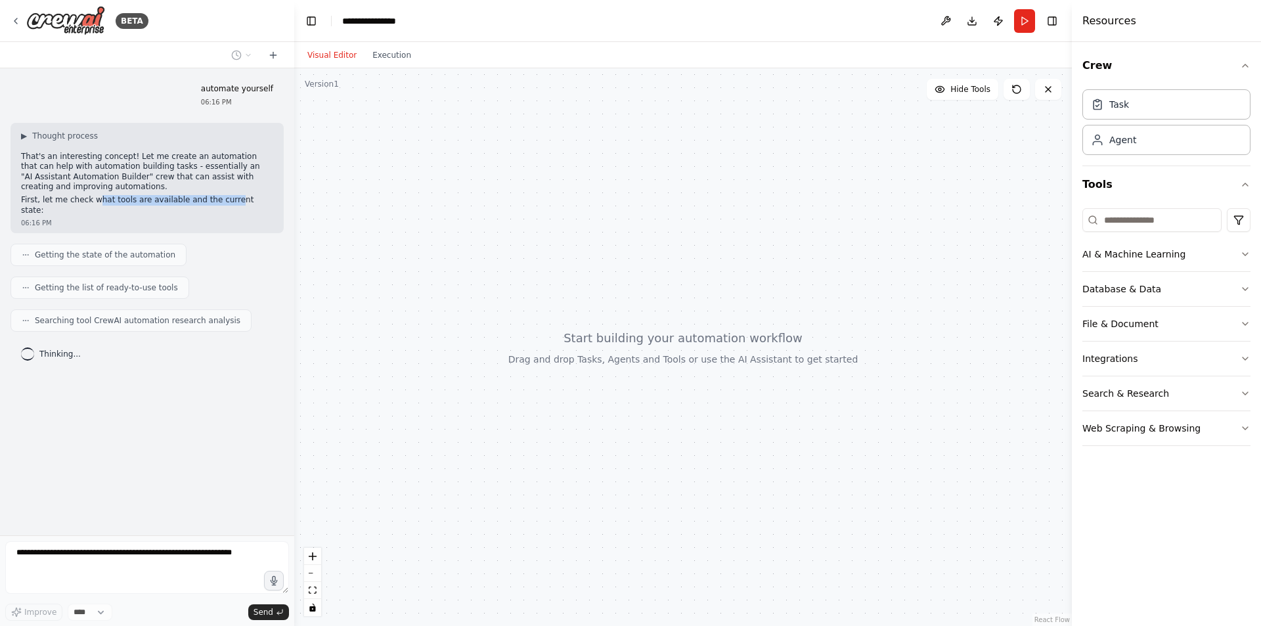
drag, startPoint x: 215, startPoint y: 187, endPoint x: 67, endPoint y: 182, distance: 148.5
click at [78, 183] on div "▶ Thought process That's an interesting concept! Let me create an automation th…" at bounding box center [147, 173] width 252 height 85
click at [67, 182] on p "That's an interesting concept! Let me create an automation that can help with a…" at bounding box center [147, 172] width 252 height 41
drag, startPoint x: 67, startPoint y: 182, endPoint x: 204, endPoint y: 179, distance: 136.6
click at [196, 179] on p "That's an interesting concept! Let me create an automation that can help with a…" at bounding box center [147, 172] width 252 height 41
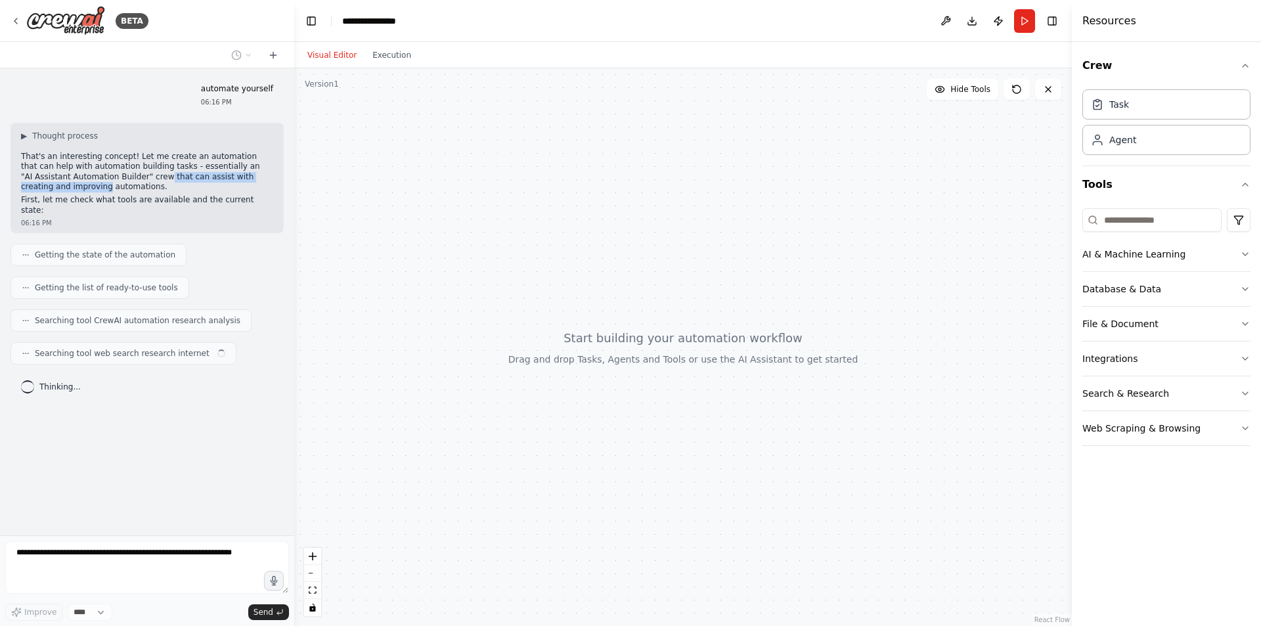
click at [204, 179] on p "That's an interesting concept! Let me create an automation that can help with a…" at bounding box center [147, 172] width 252 height 41
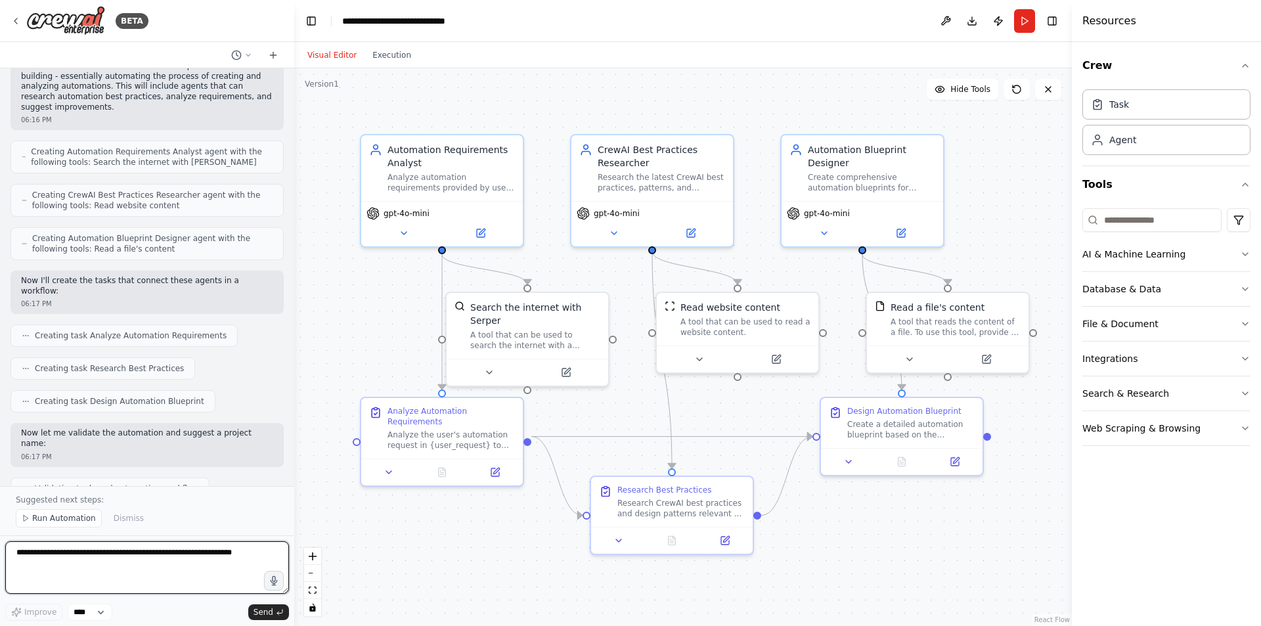
scroll to position [691, 0]
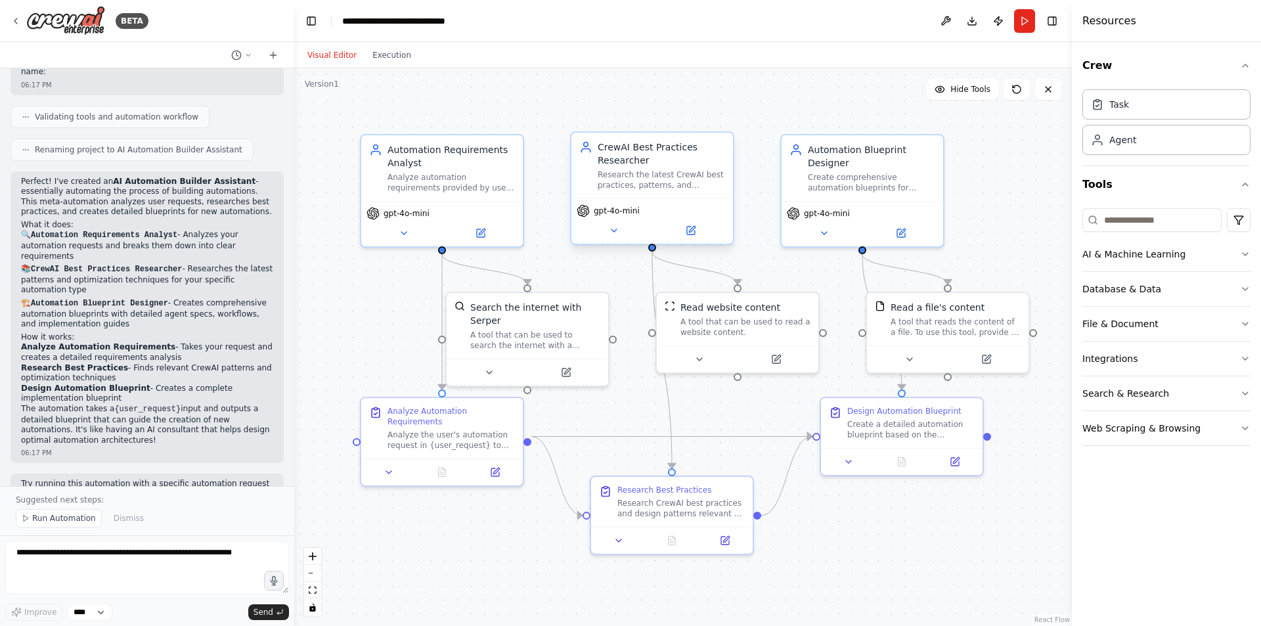
click at [621, 214] on span "gpt-4o-mini" at bounding box center [617, 211] width 46 height 11
click at [607, 227] on button at bounding box center [614, 231] width 74 height 16
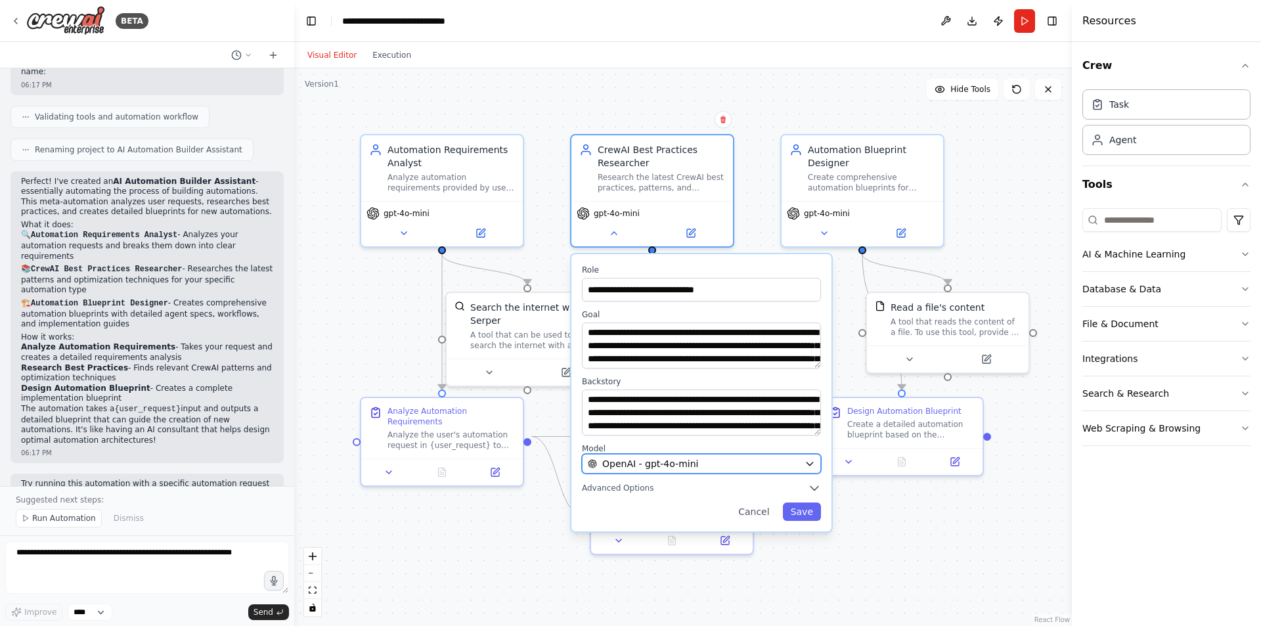
click at [699, 468] on div "OpenAI - gpt-4o-mini" at bounding box center [693, 463] width 211 height 13
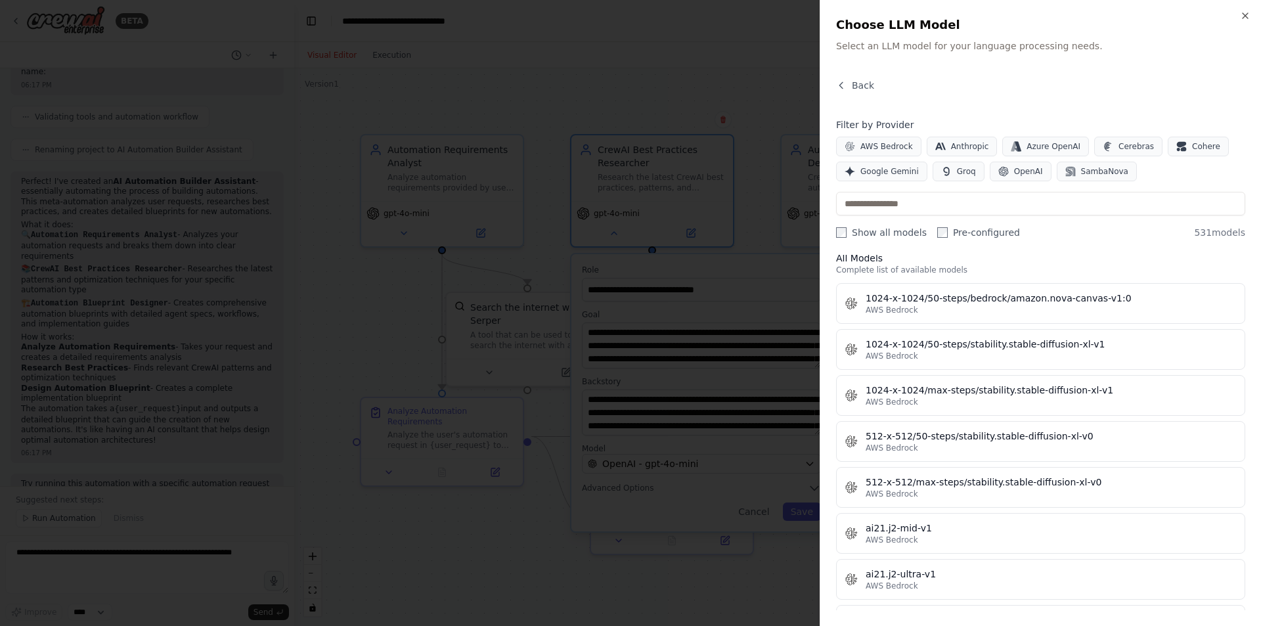
scroll to position [394, 0]
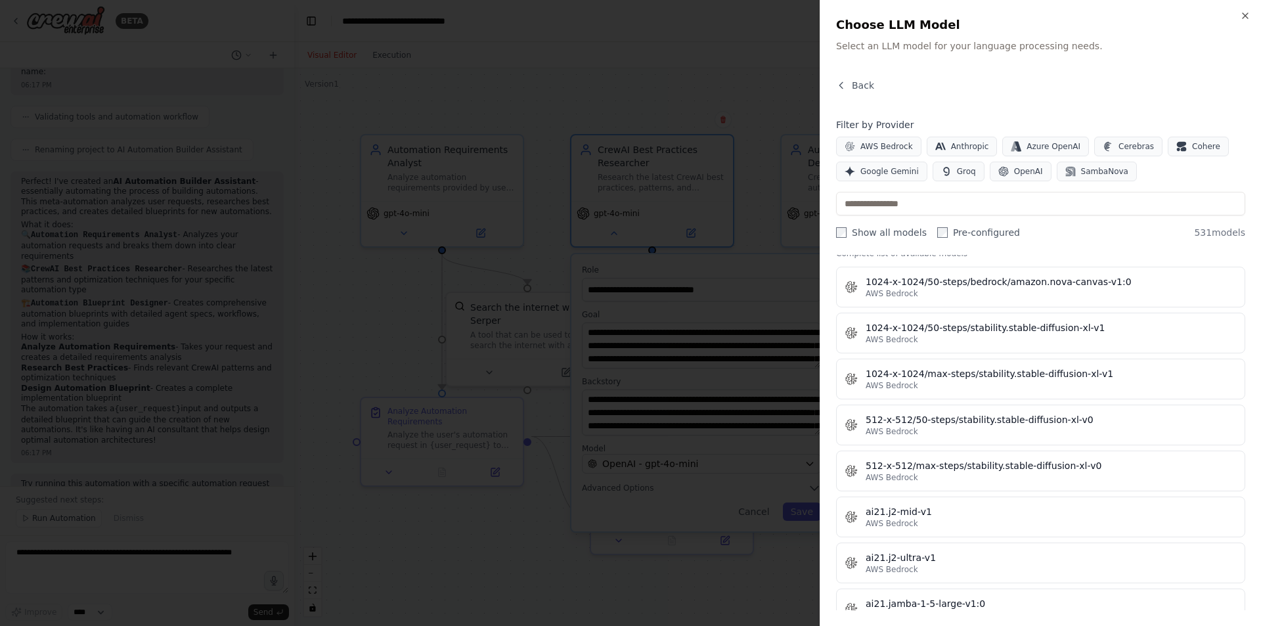
click at [623, 339] on div at bounding box center [630, 313] width 1261 height 626
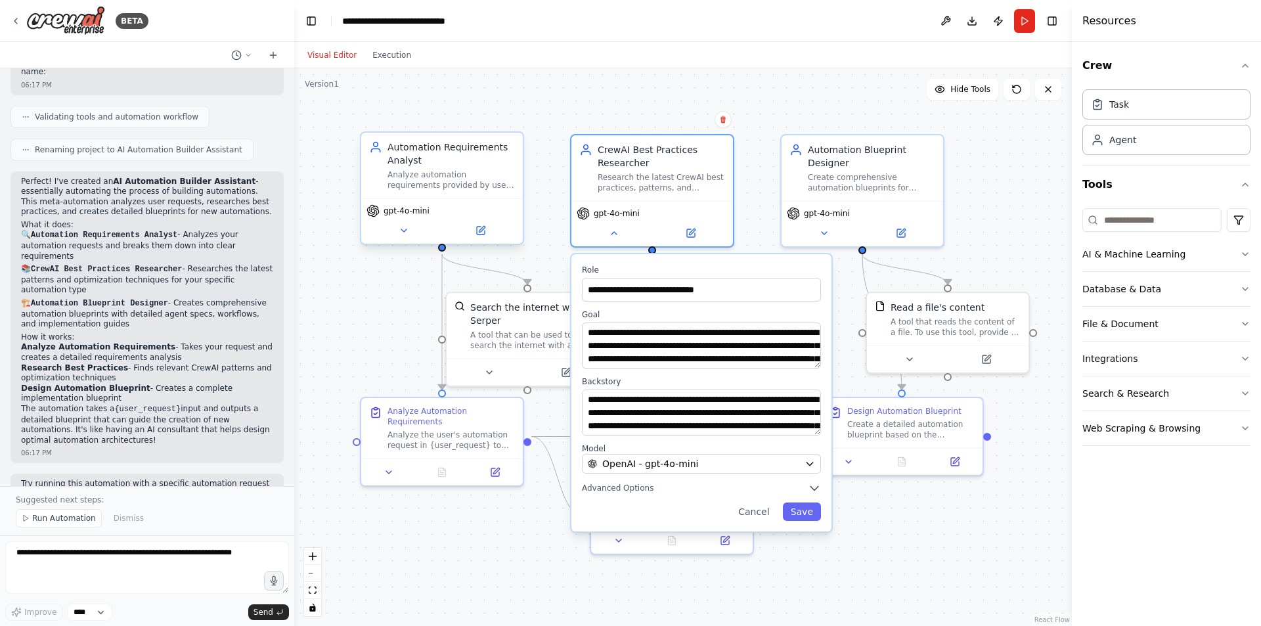
click at [485, 162] on div "Automation Requirements Analyst" at bounding box center [450, 154] width 127 height 26
